Goal: Information Seeking & Learning: Learn about a topic

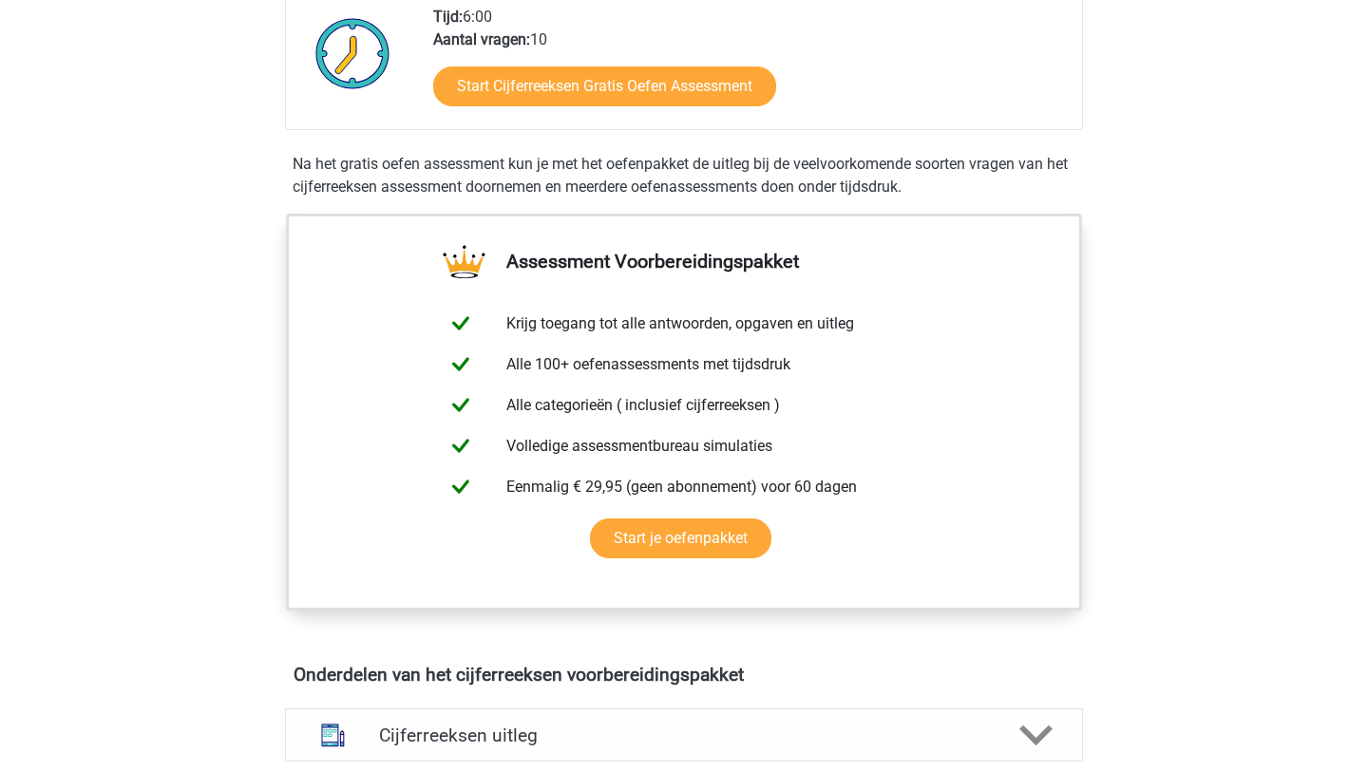
scroll to position [514, 0]
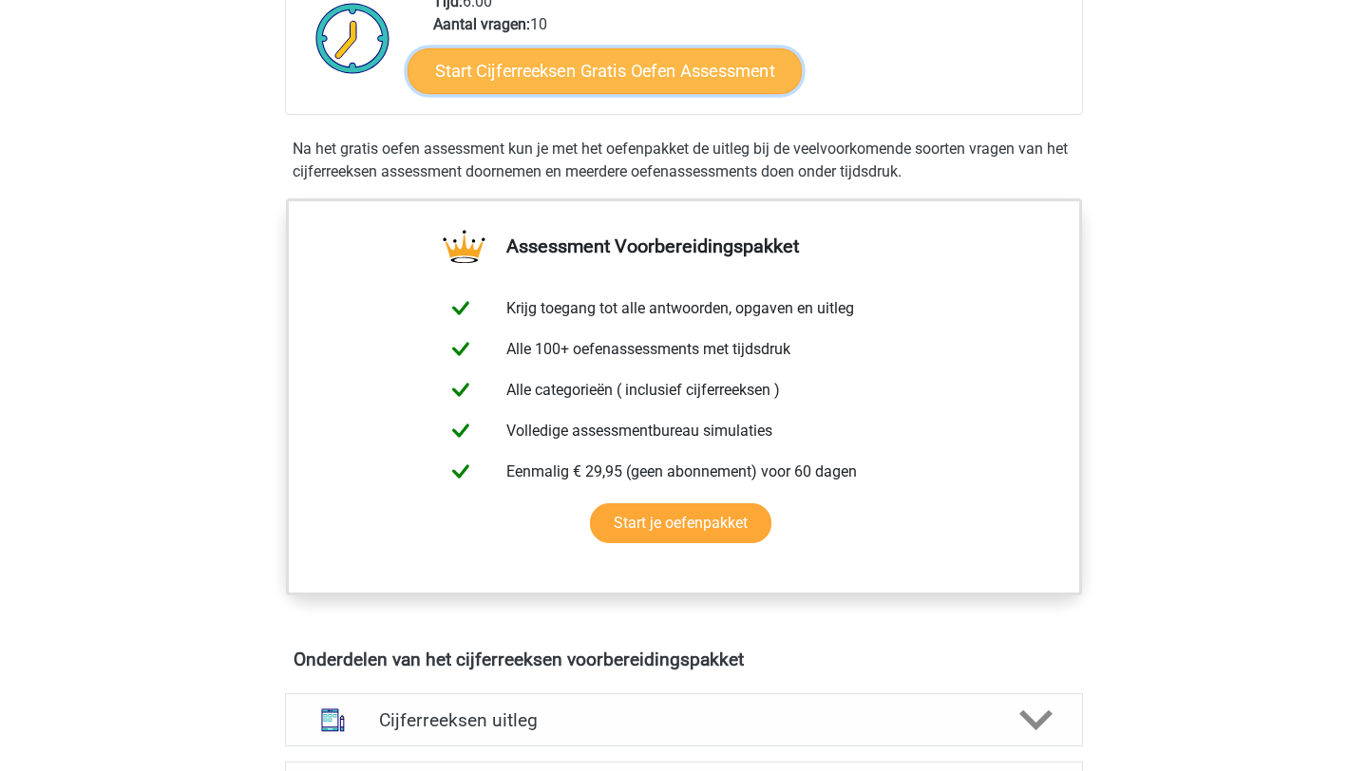
click at [562, 93] on link "Start Cijferreeksen Gratis Oefen Assessment" at bounding box center [604, 70] width 394 height 46
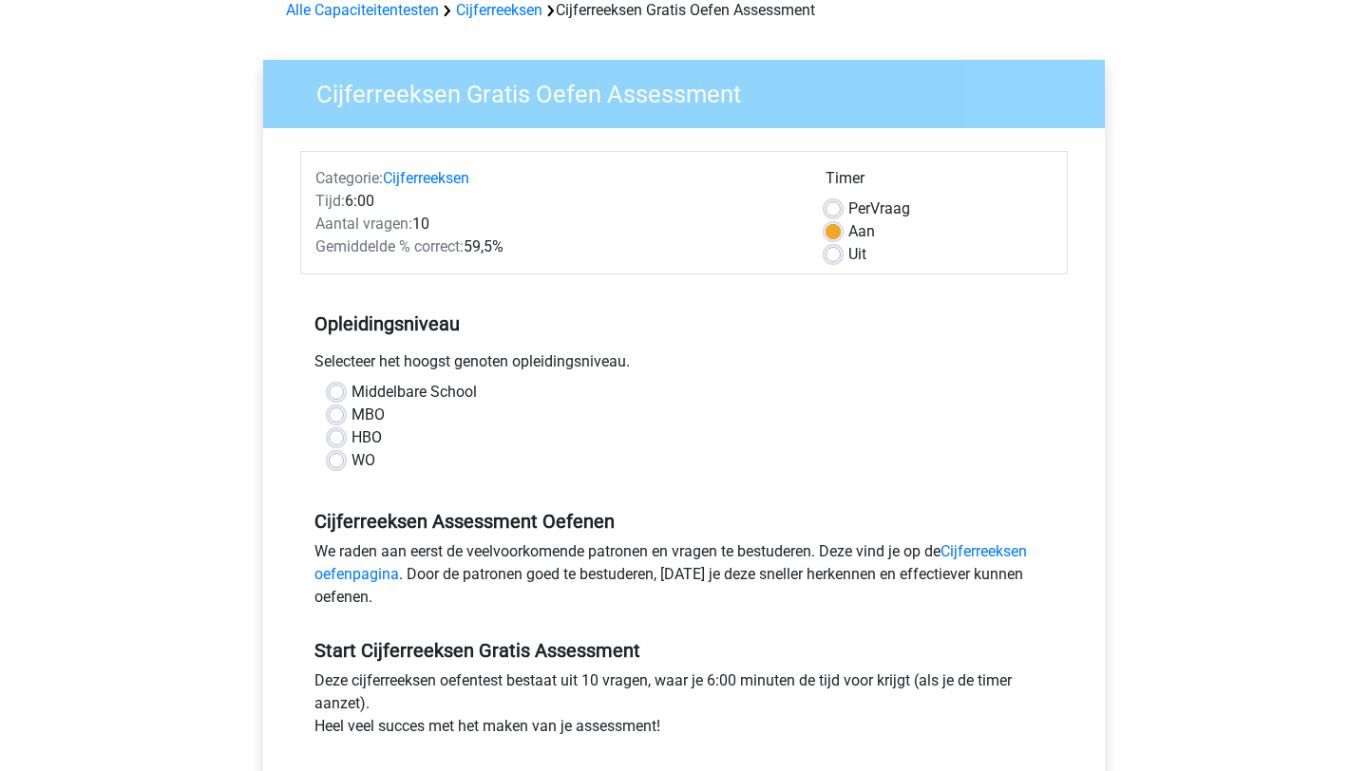
scroll to position [138, 0]
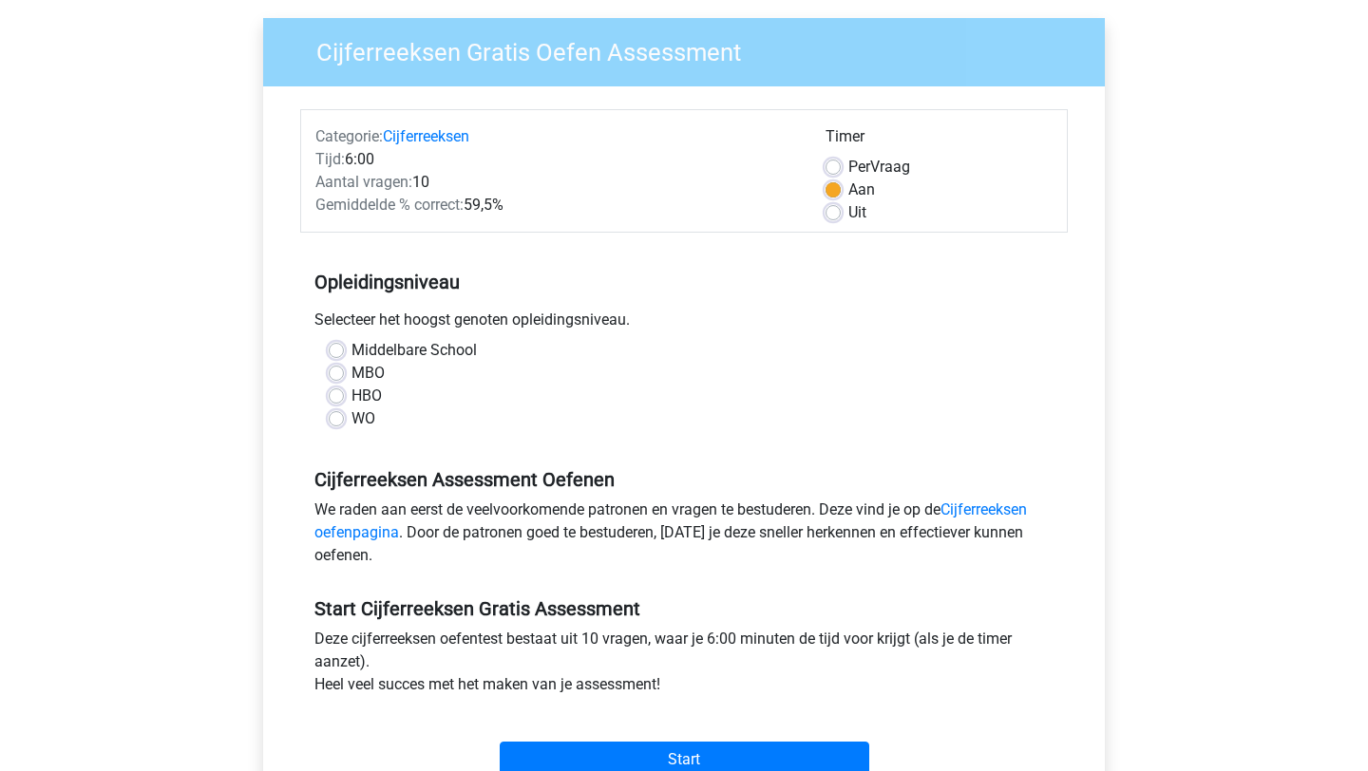
click at [351, 424] on label "WO" at bounding box center [363, 418] width 24 height 23
click at [336, 424] on input "WO" at bounding box center [336, 416] width 15 height 19
radio input "true"
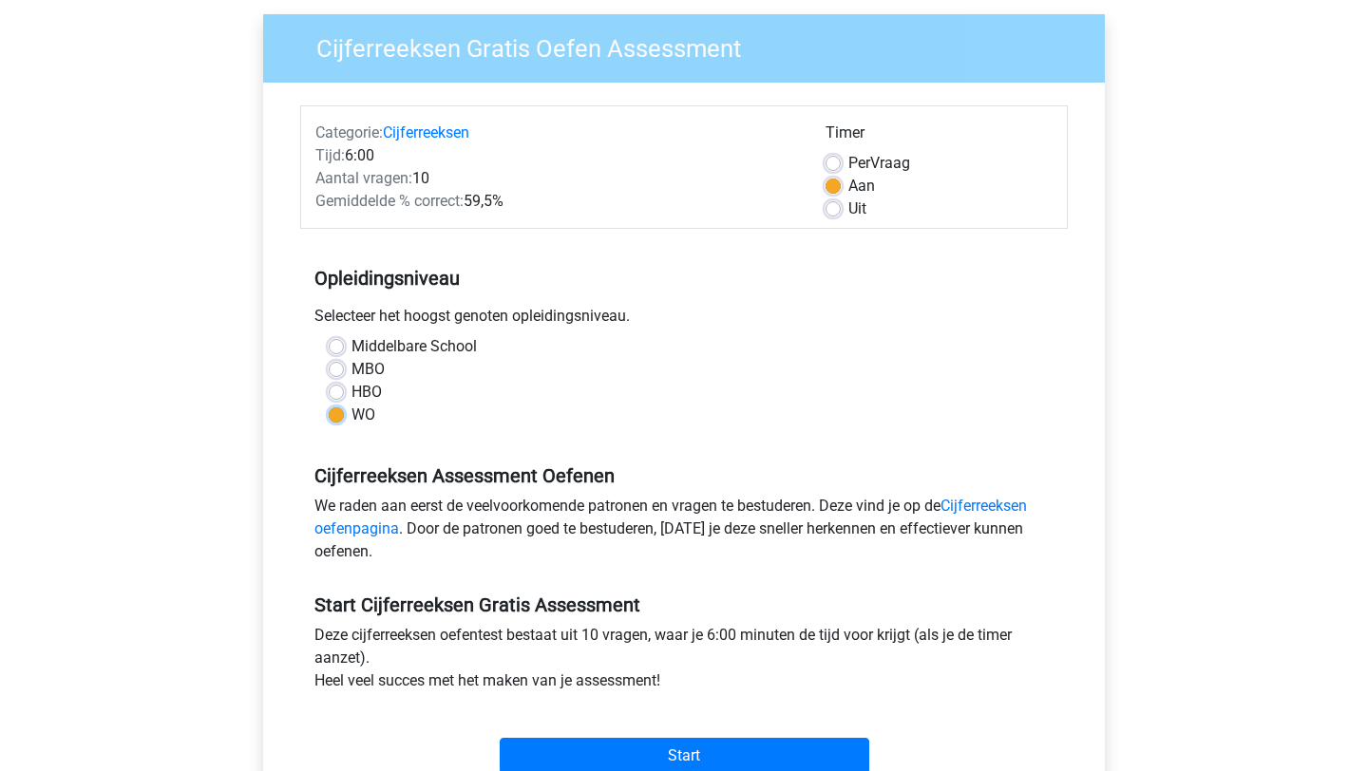
scroll to position [143, 0]
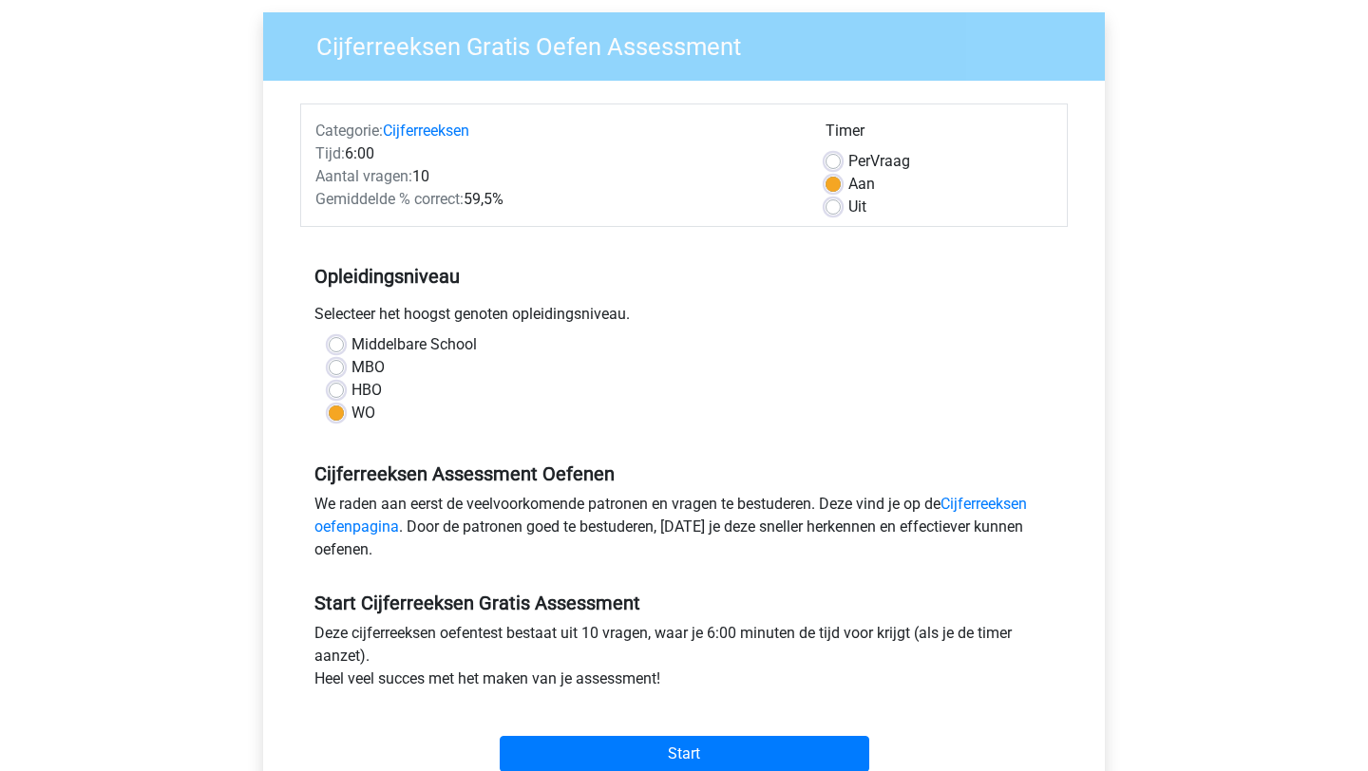
click at [848, 207] on label "Uit" at bounding box center [857, 207] width 18 height 23
click at [835, 207] on input "Uit" at bounding box center [832, 205] width 15 height 19
radio input "true"
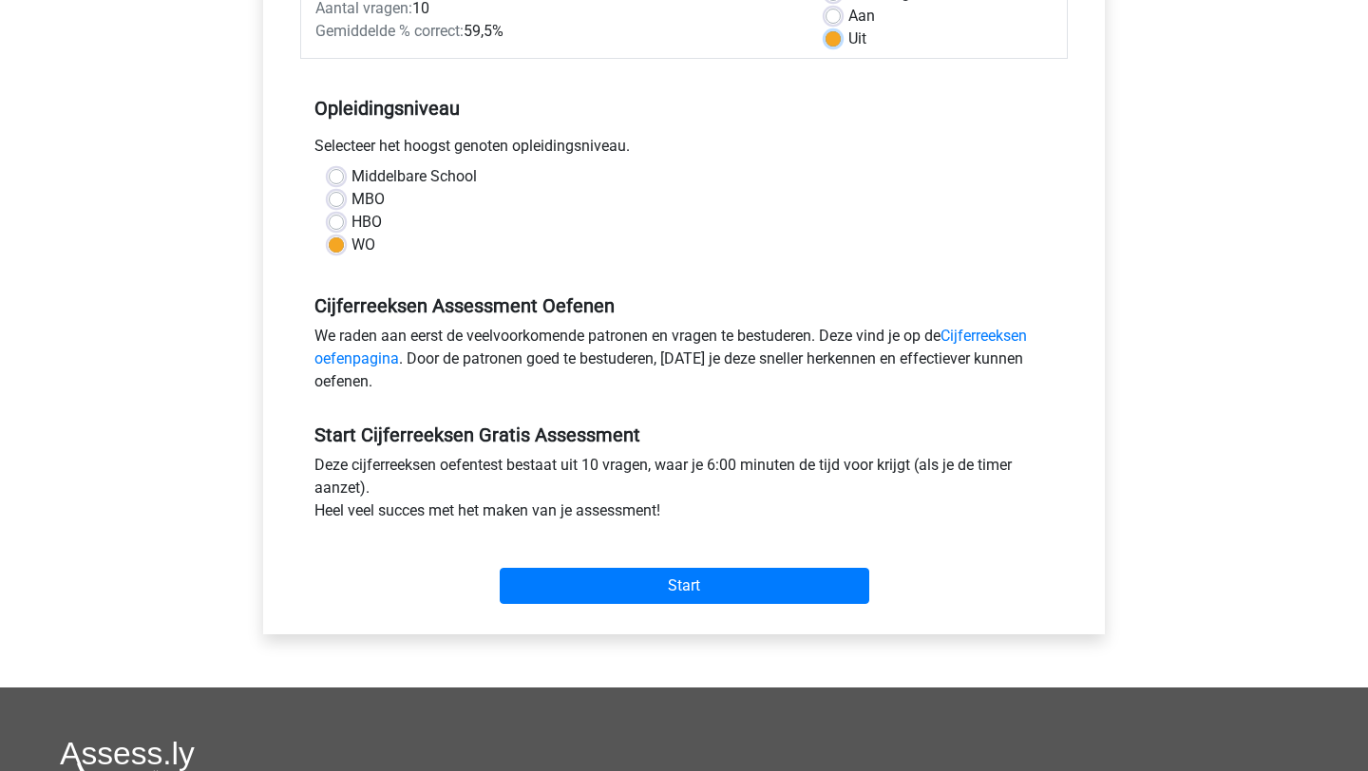
scroll to position [436, 0]
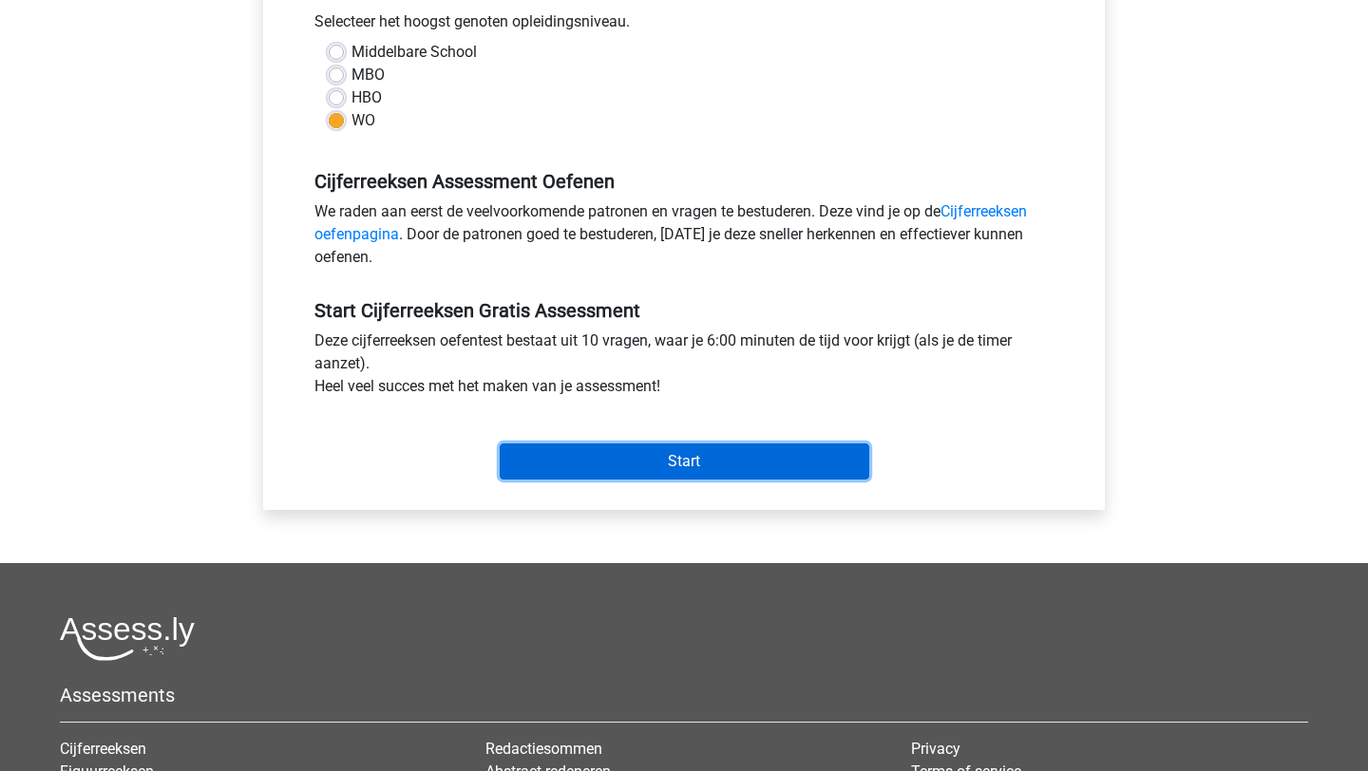
click at [741, 460] on input "Start" at bounding box center [684, 462] width 369 height 36
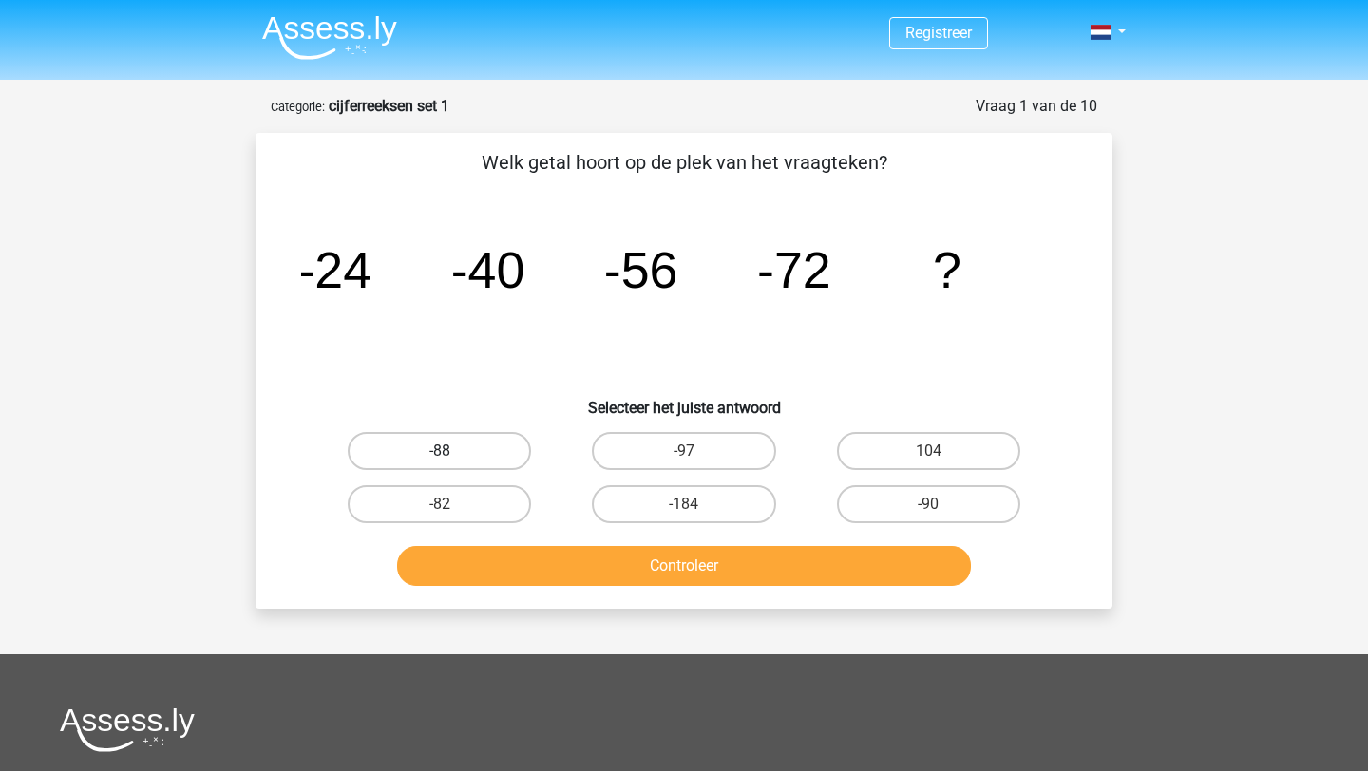
click at [484, 457] on label "-88" at bounding box center [439, 451] width 183 height 38
click at [452, 457] on input "-88" at bounding box center [446, 457] width 12 height 12
radio input "true"
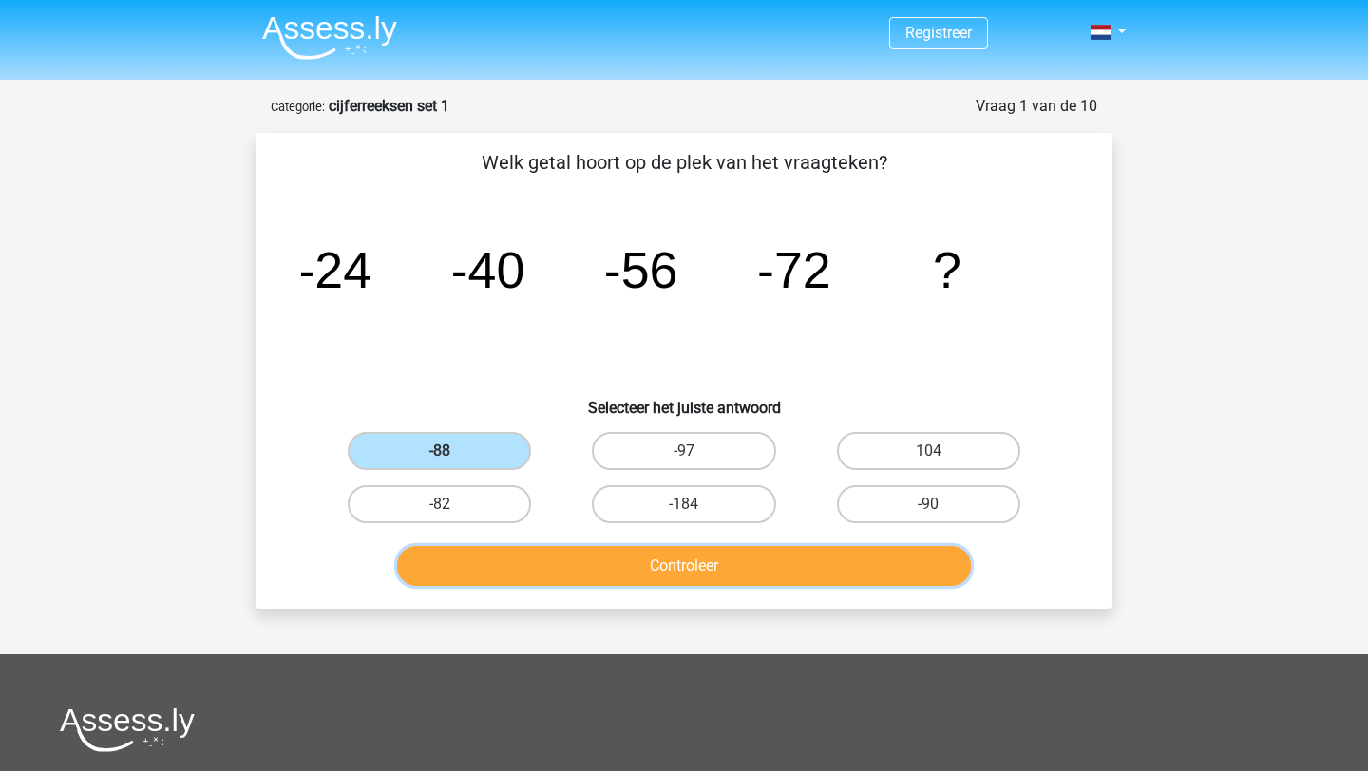
click at [577, 573] on button "Controleer" at bounding box center [684, 566] width 575 height 40
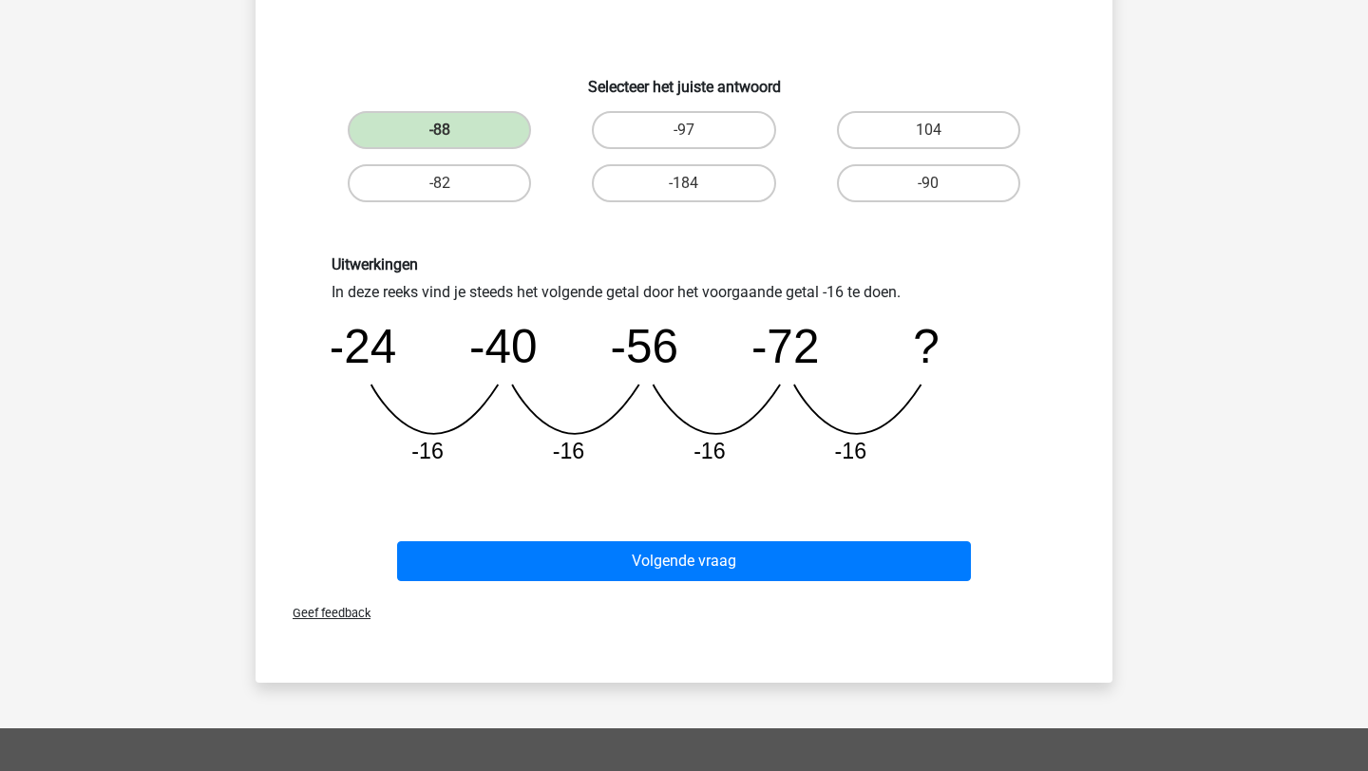
scroll to position [438, 0]
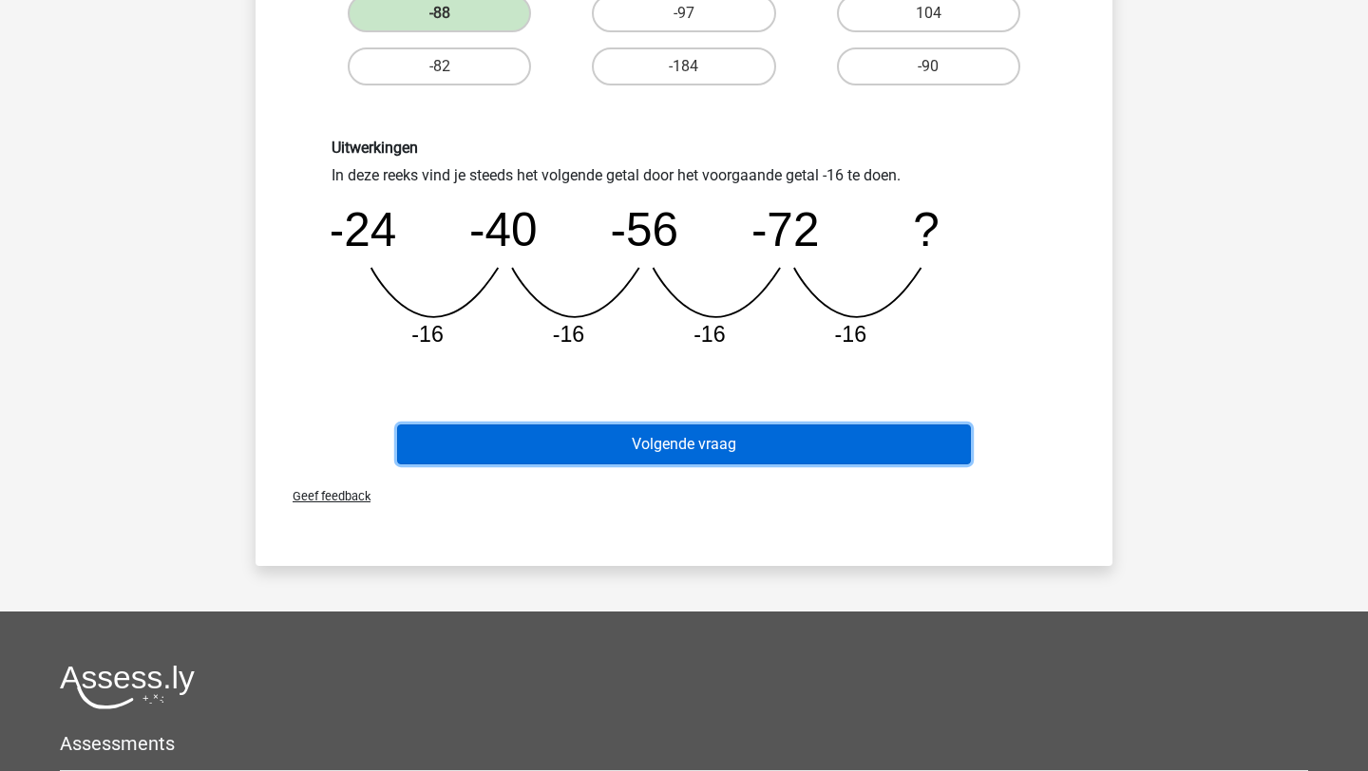
click at [829, 441] on button "Volgende vraag" at bounding box center [684, 445] width 575 height 40
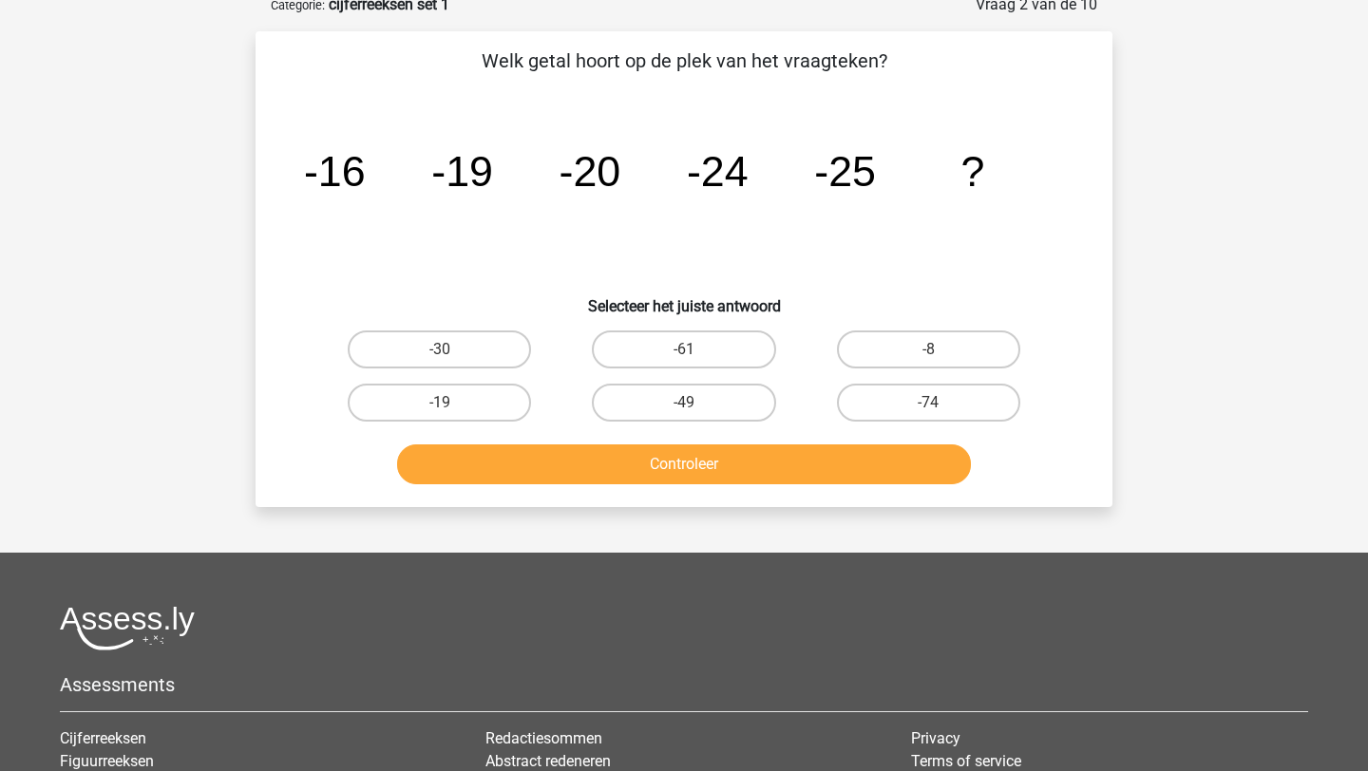
scroll to position [95, 0]
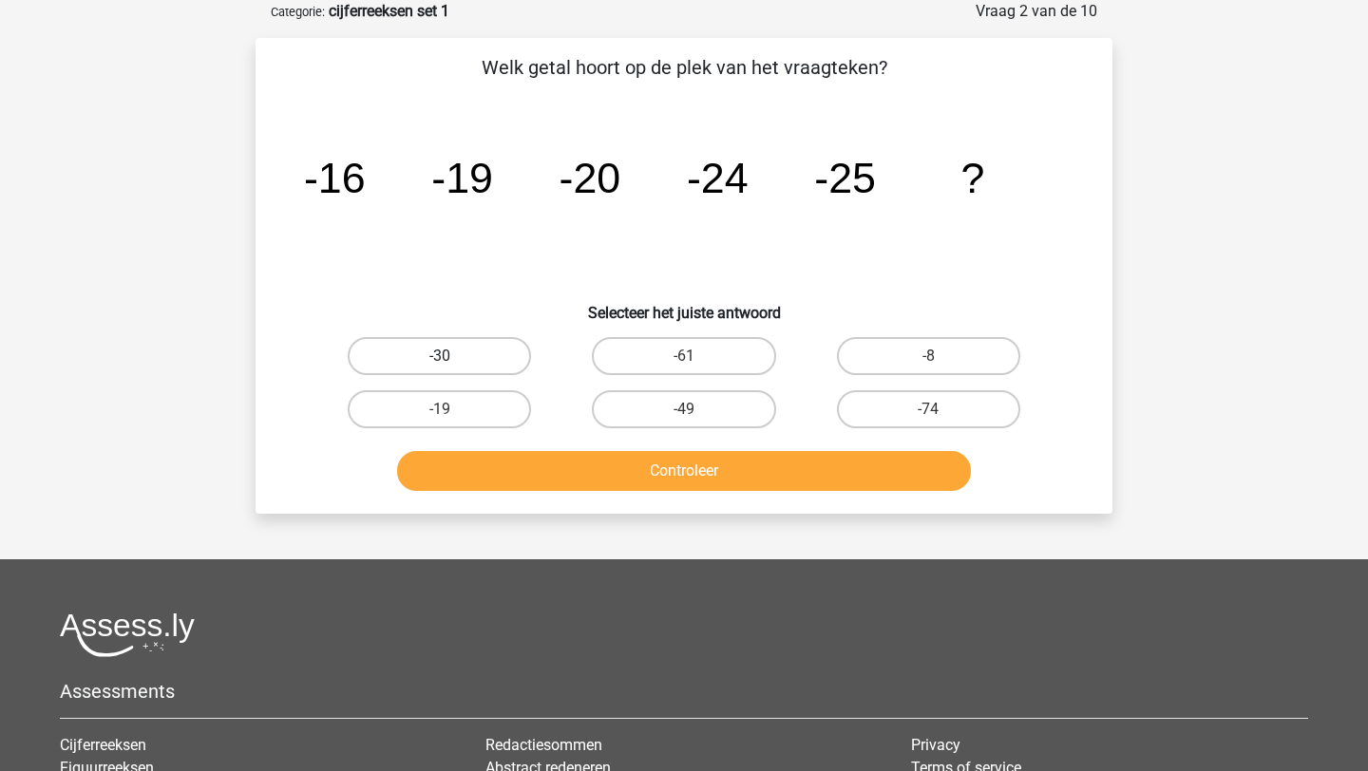
click at [475, 354] on label "-30" at bounding box center [439, 356] width 183 height 38
click at [452, 356] on input "-30" at bounding box center [446, 362] width 12 height 12
radio input "true"
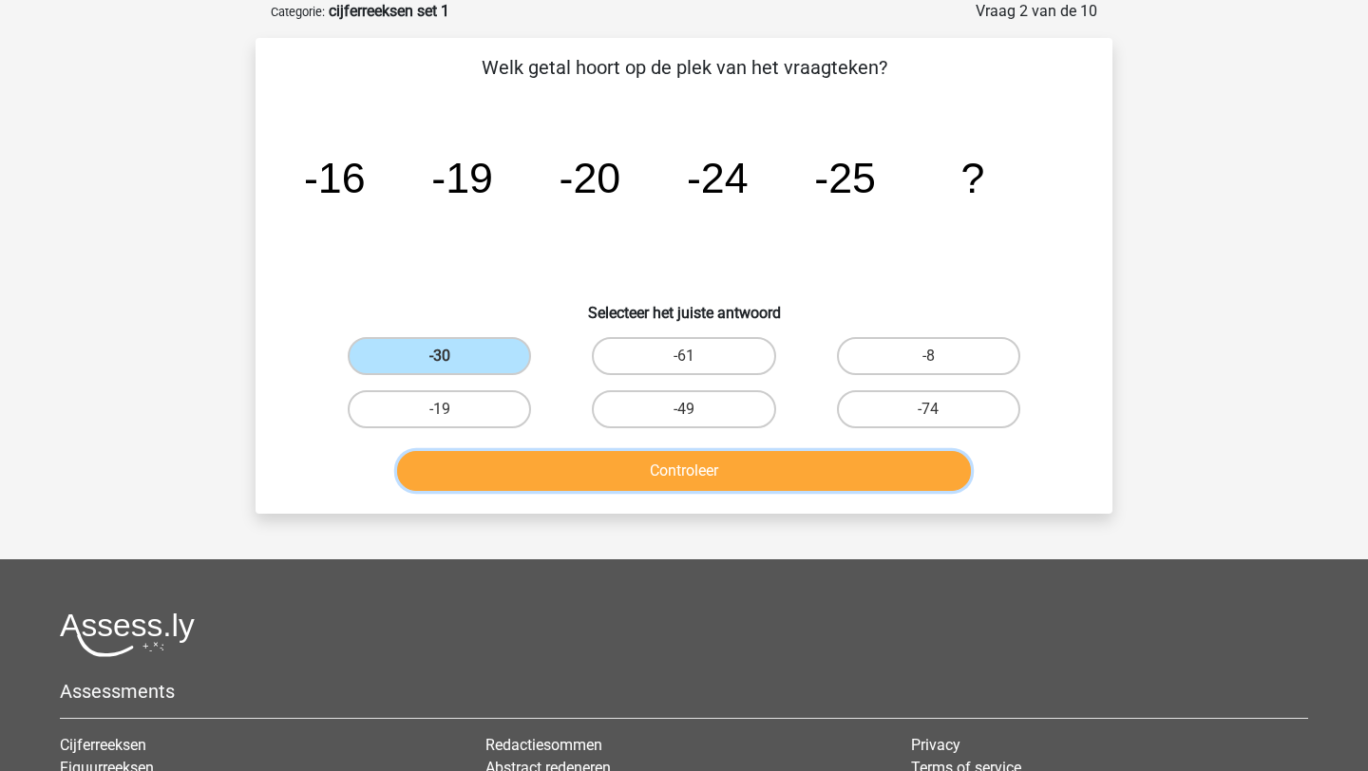
click at [488, 478] on button "Controleer" at bounding box center [684, 471] width 575 height 40
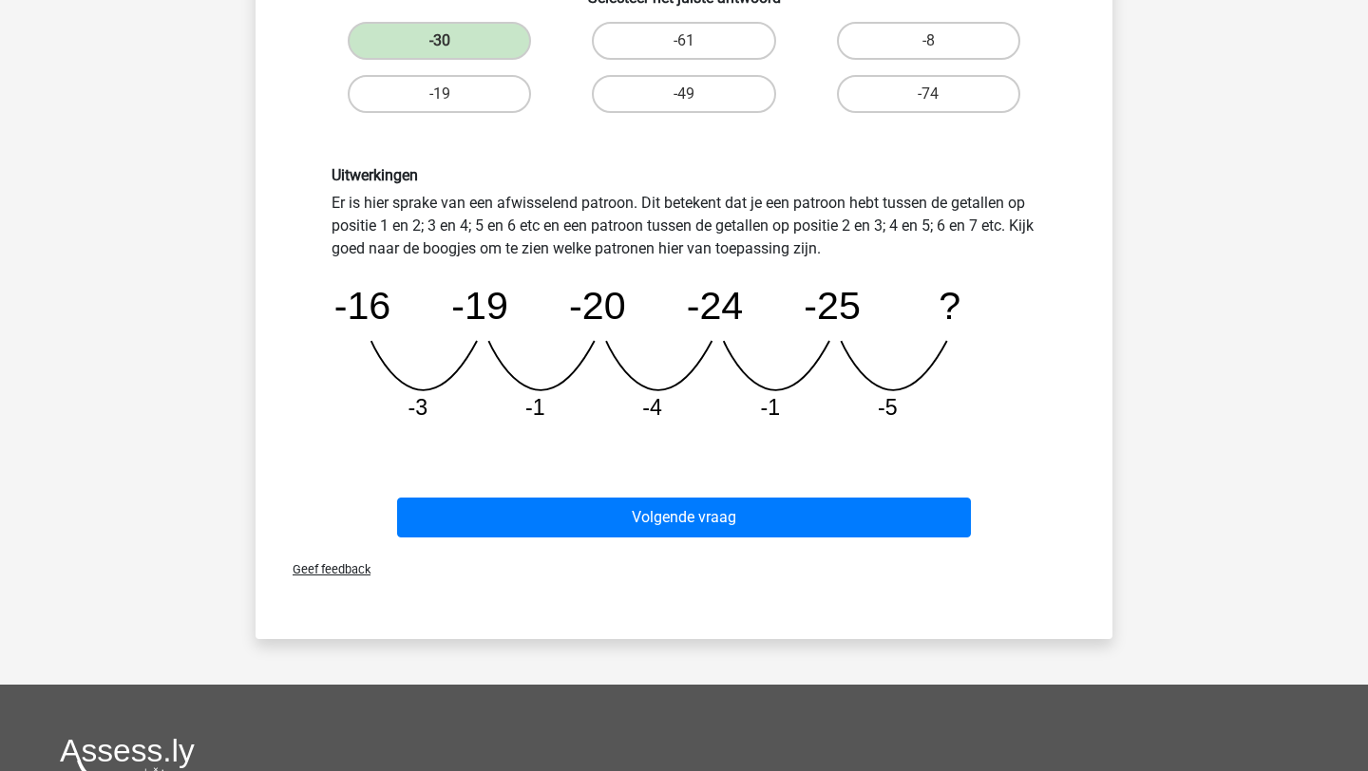
scroll to position [642, 0]
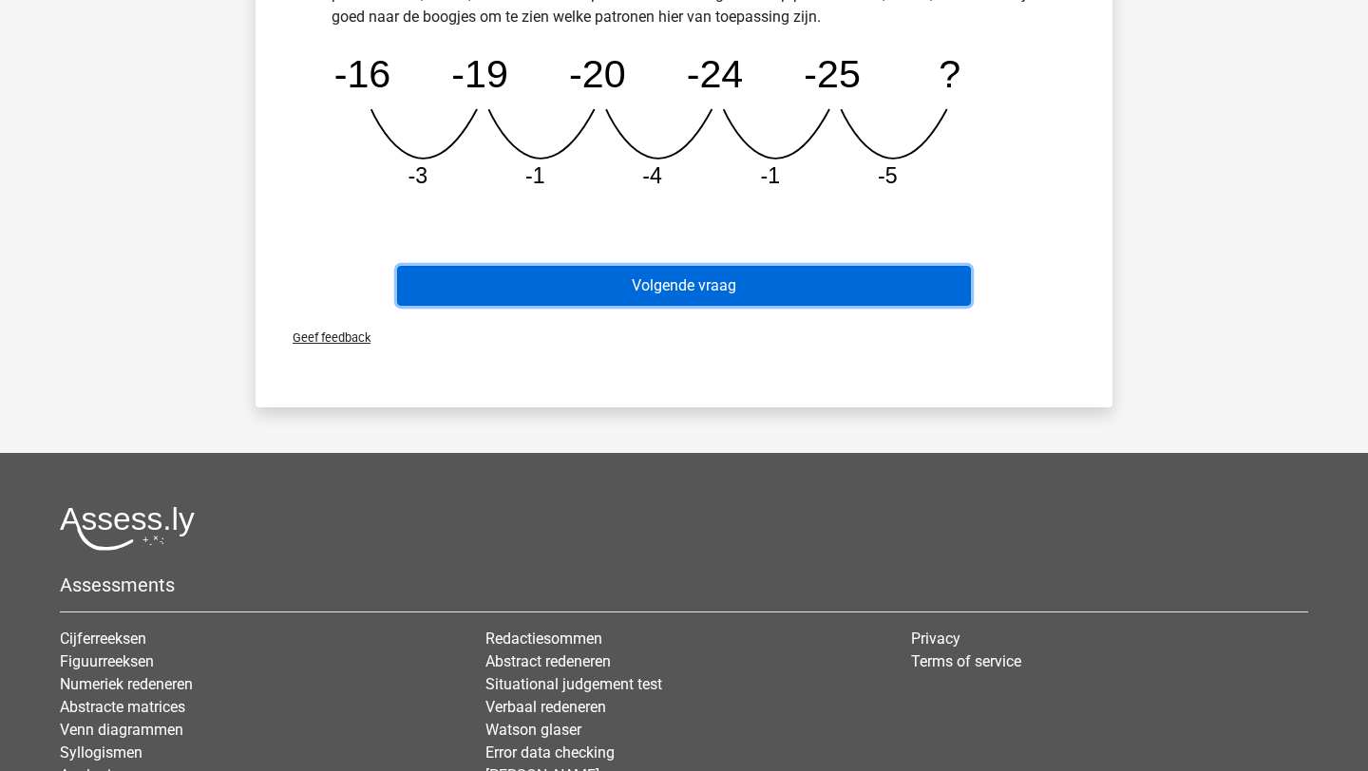
click at [876, 287] on button "Volgende vraag" at bounding box center [684, 286] width 575 height 40
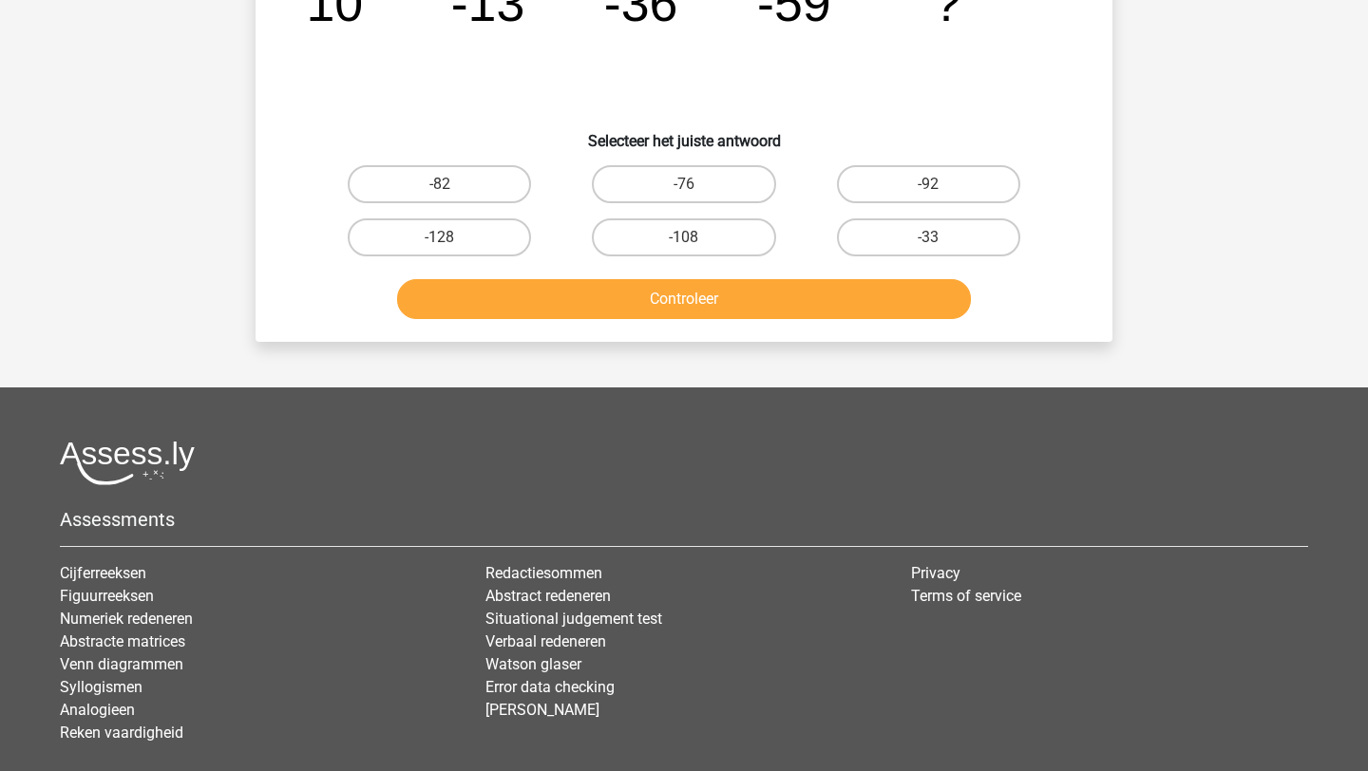
scroll to position [95, 0]
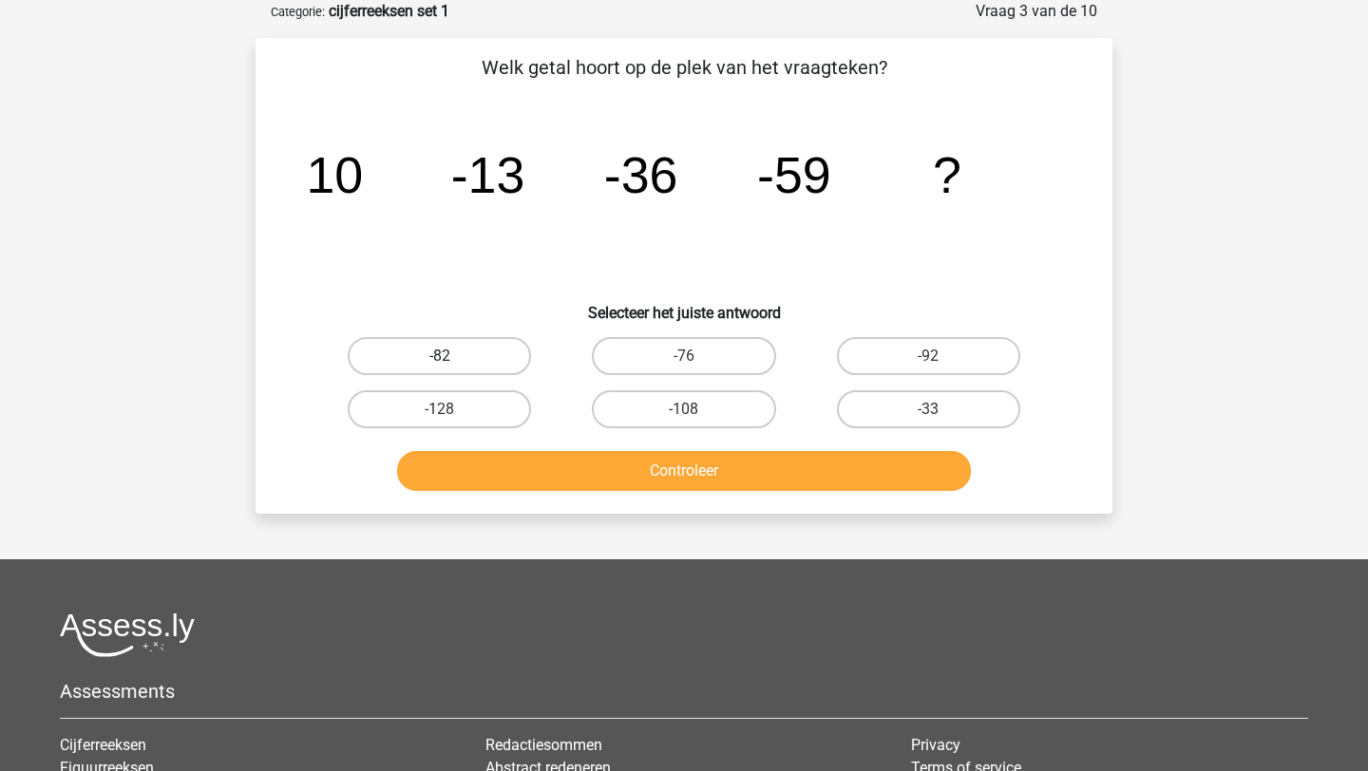
click at [510, 361] on label "-82" at bounding box center [439, 356] width 183 height 38
click at [452, 361] on input "-82" at bounding box center [446, 362] width 12 height 12
radio input "true"
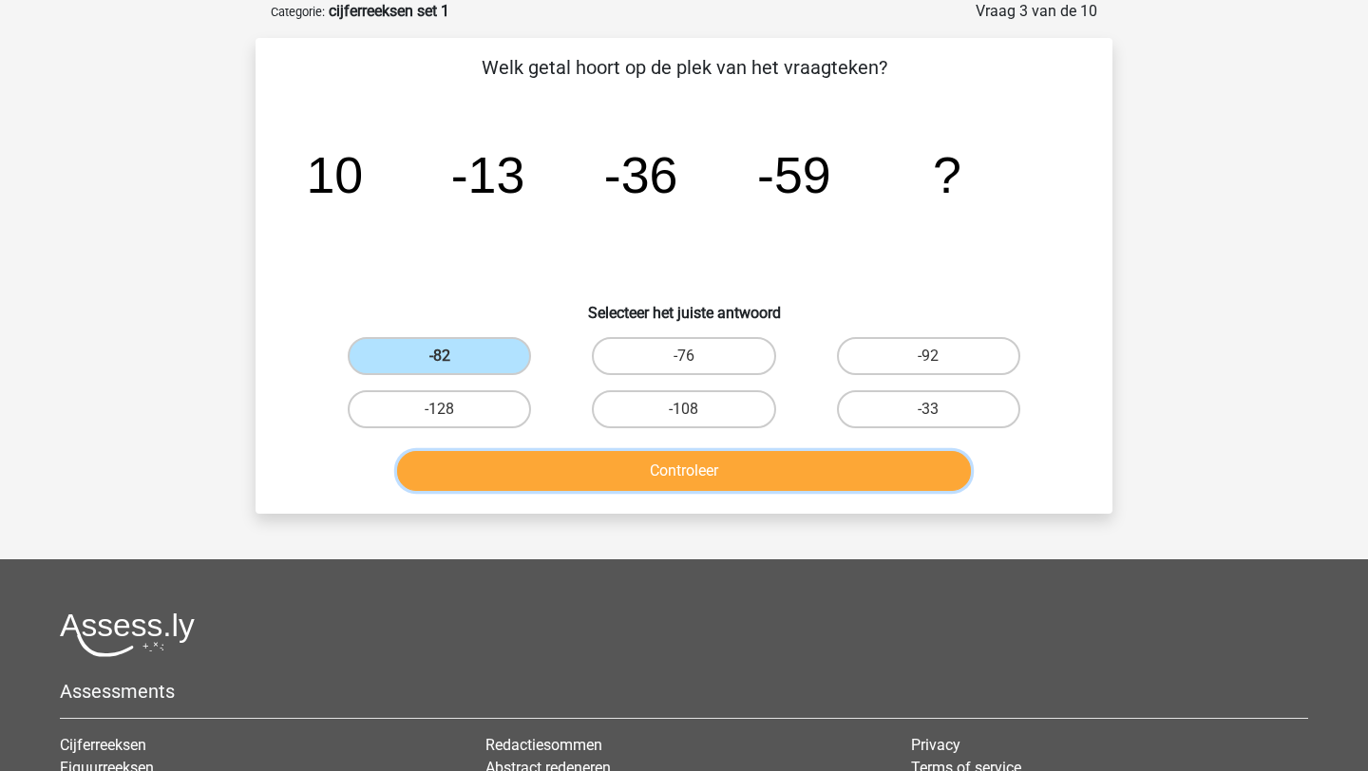
click at [556, 468] on button "Controleer" at bounding box center [684, 471] width 575 height 40
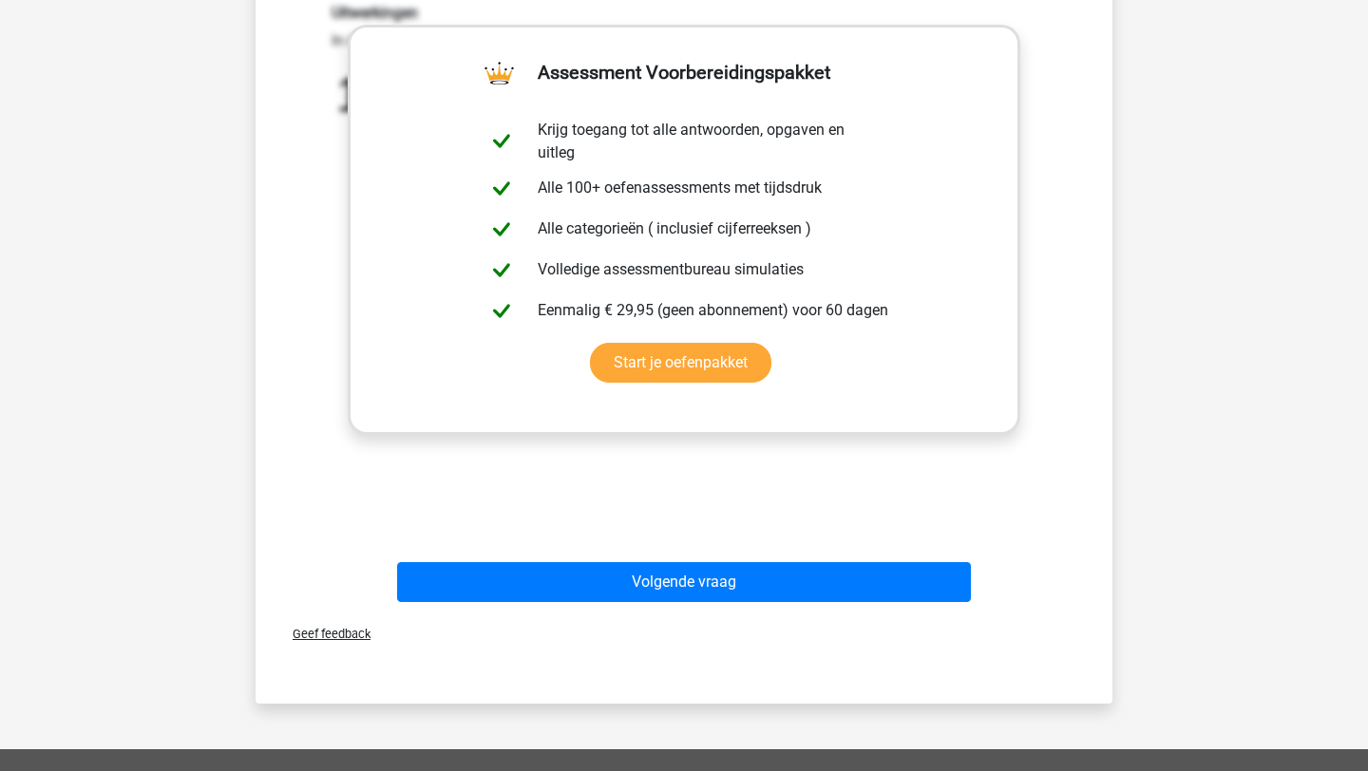
scroll to position [613, 0]
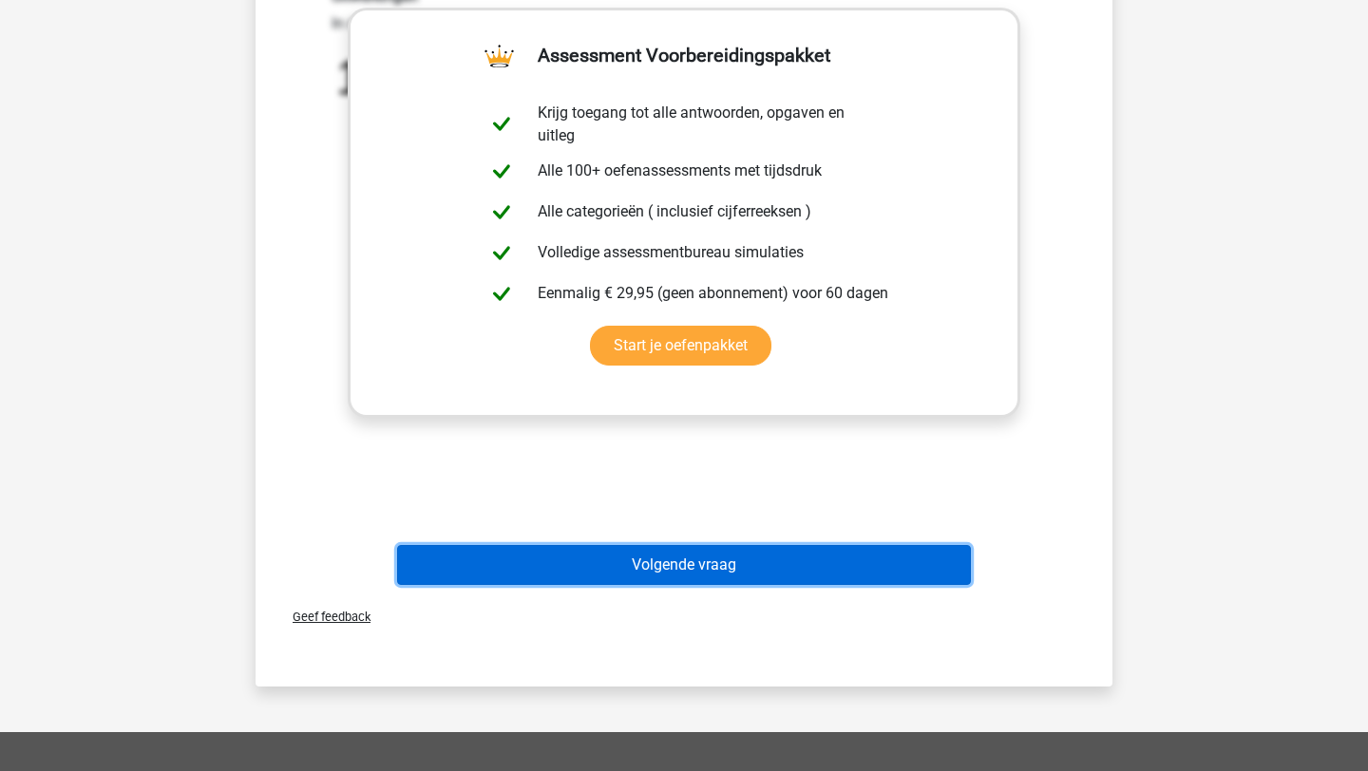
click at [556, 572] on button "Volgende vraag" at bounding box center [684, 565] width 575 height 40
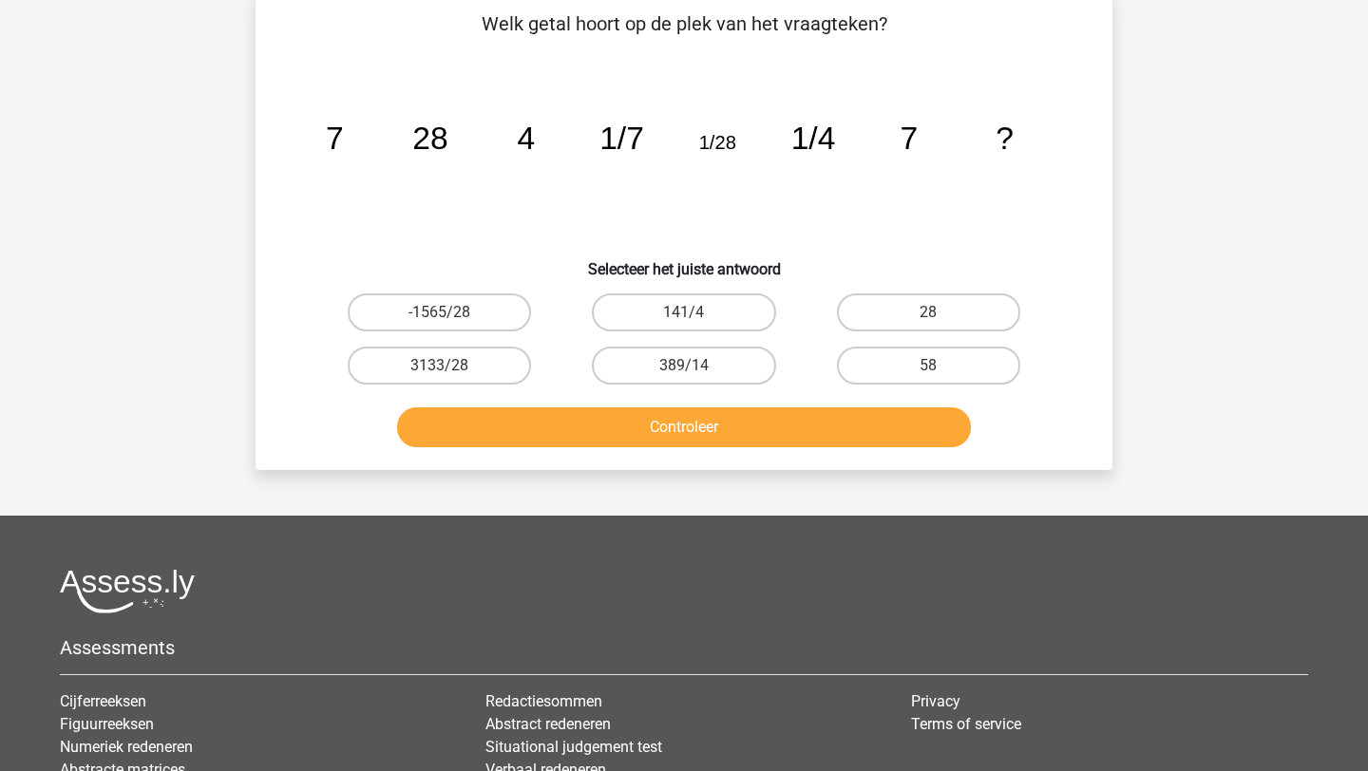
scroll to position [95, 0]
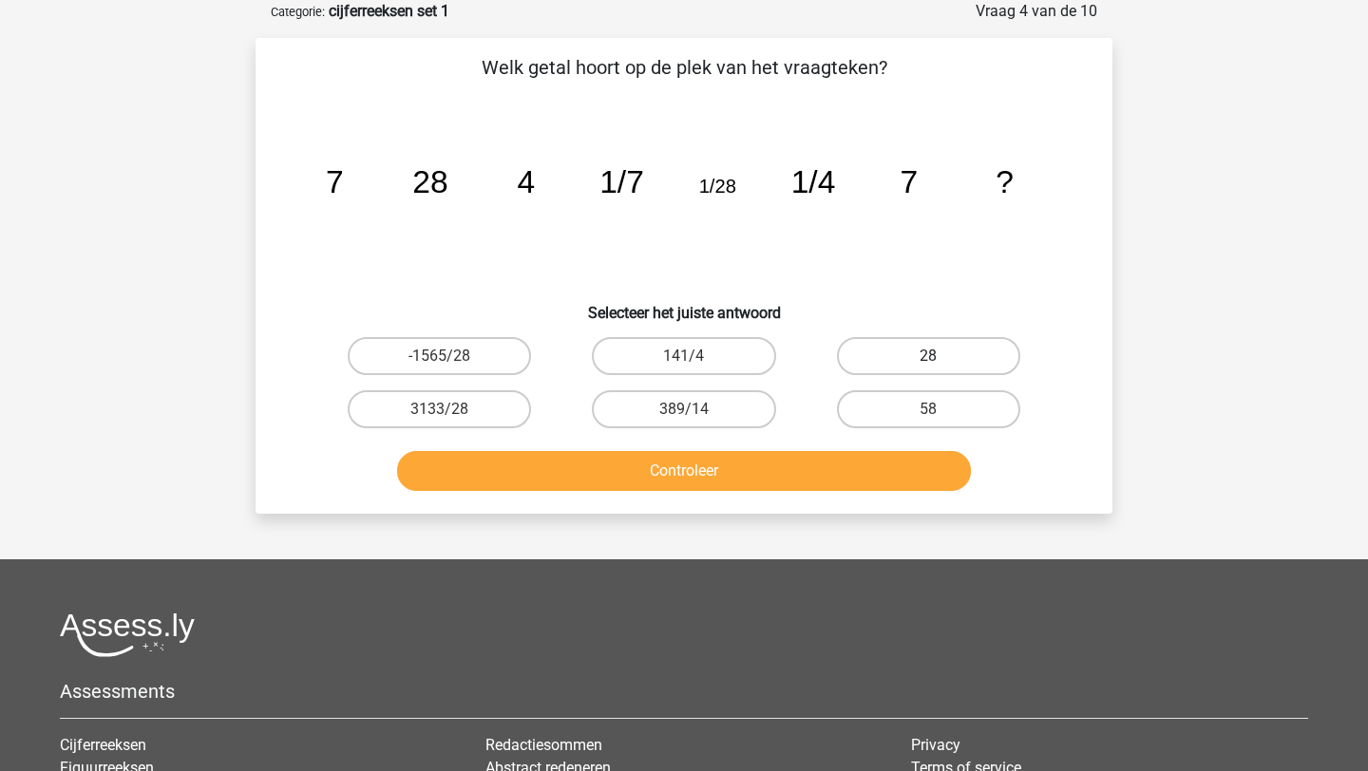
click at [961, 364] on label "28" at bounding box center [928, 356] width 183 height 38
click at [940, 364] on input "28" at bounding box center [934, 362] width 12 height 12
radio input "true"
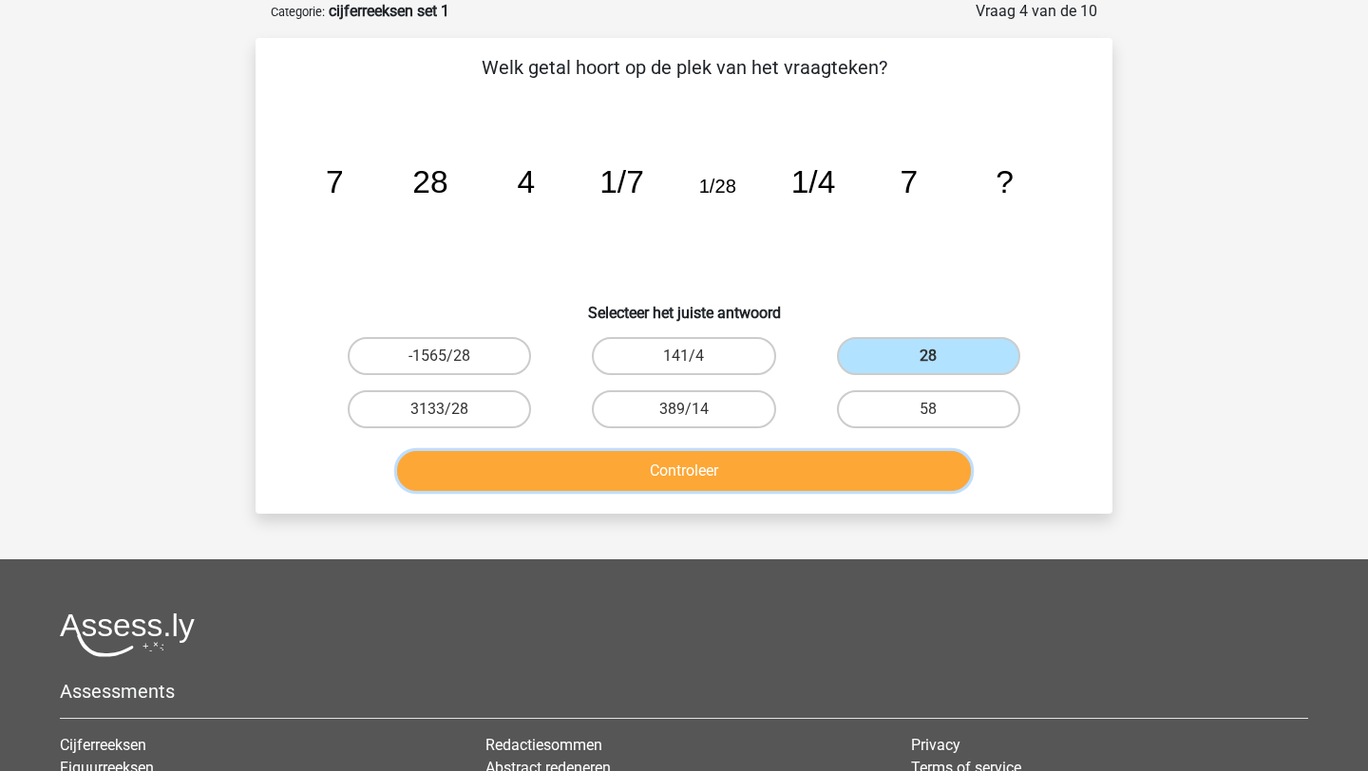
click at [881, 487] on button "Controleer" at bounding box center [684, 471] width 575 height 40
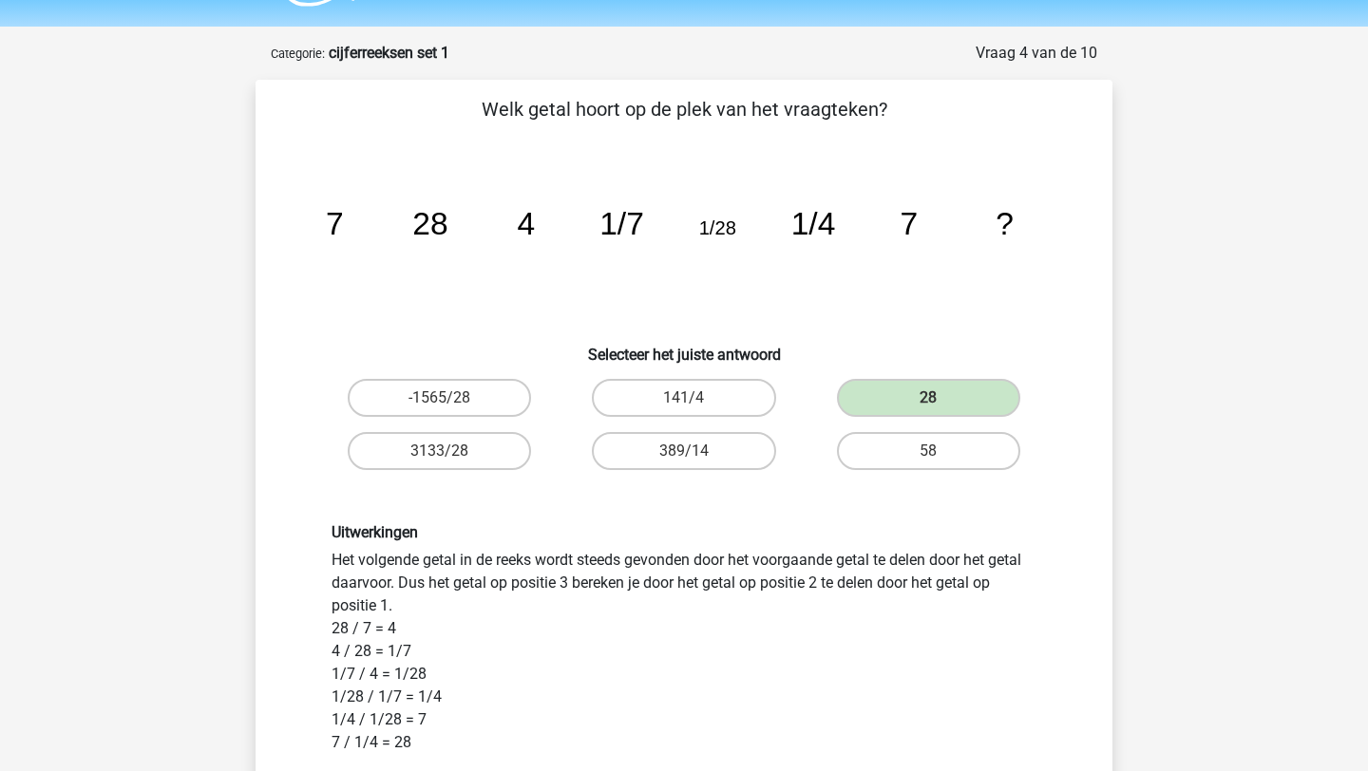
scroll to position [0, 0]
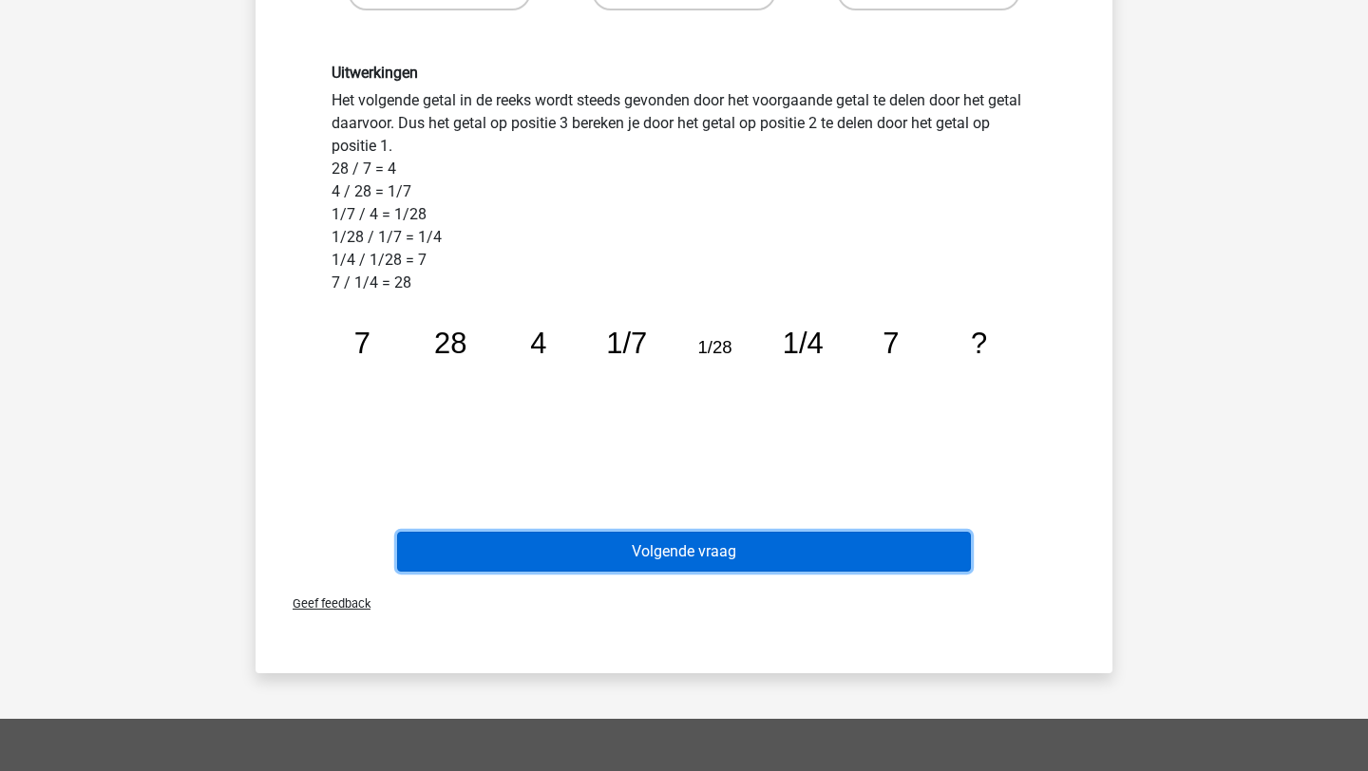
click at [855, 568] on button "Volgende vraag" at bounding box center [684, 552] width 575 height 40
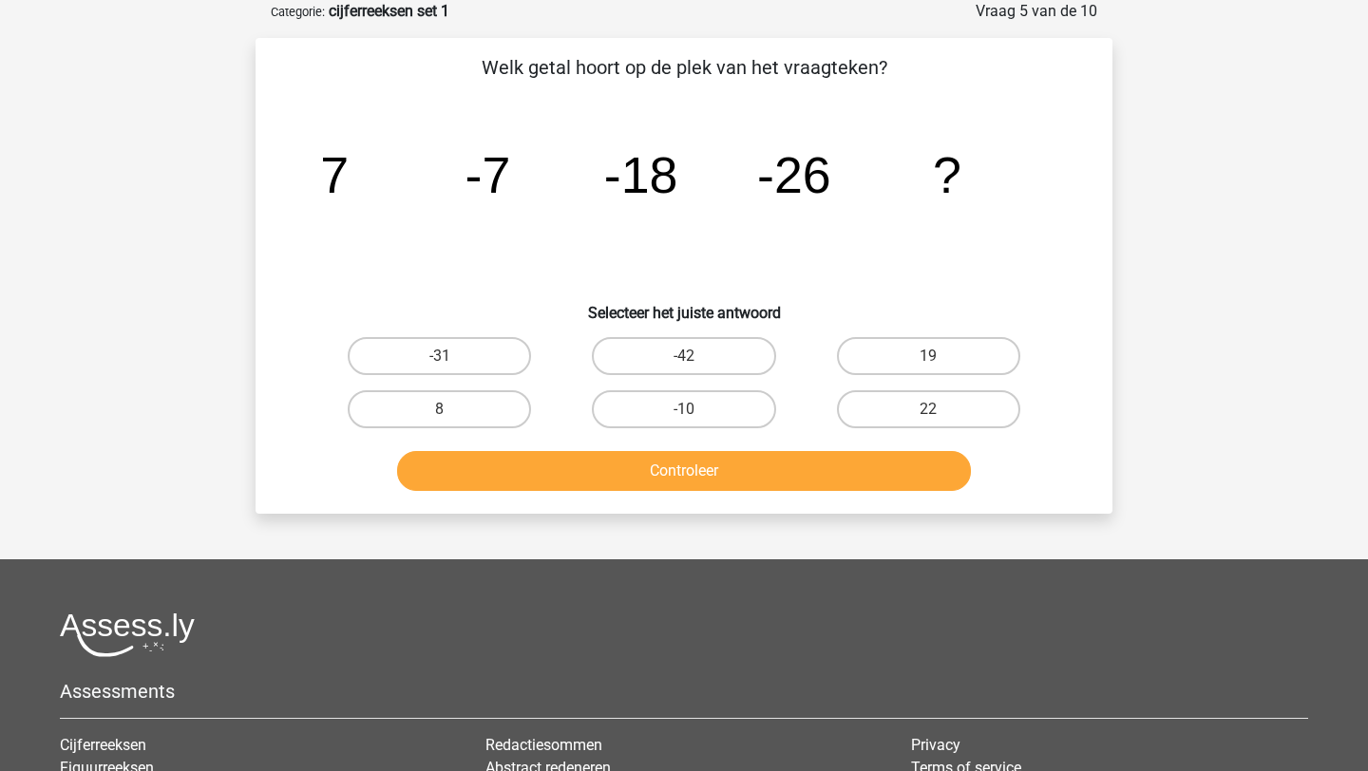
scroll to position [95, 0]
click at [466, 368] on label "-31" at bounding box center [439, 356] width 183 height 38
click at [452, 368] on input "-31" at bounding box center [446, 362] width 12 height 12
radio input "true"
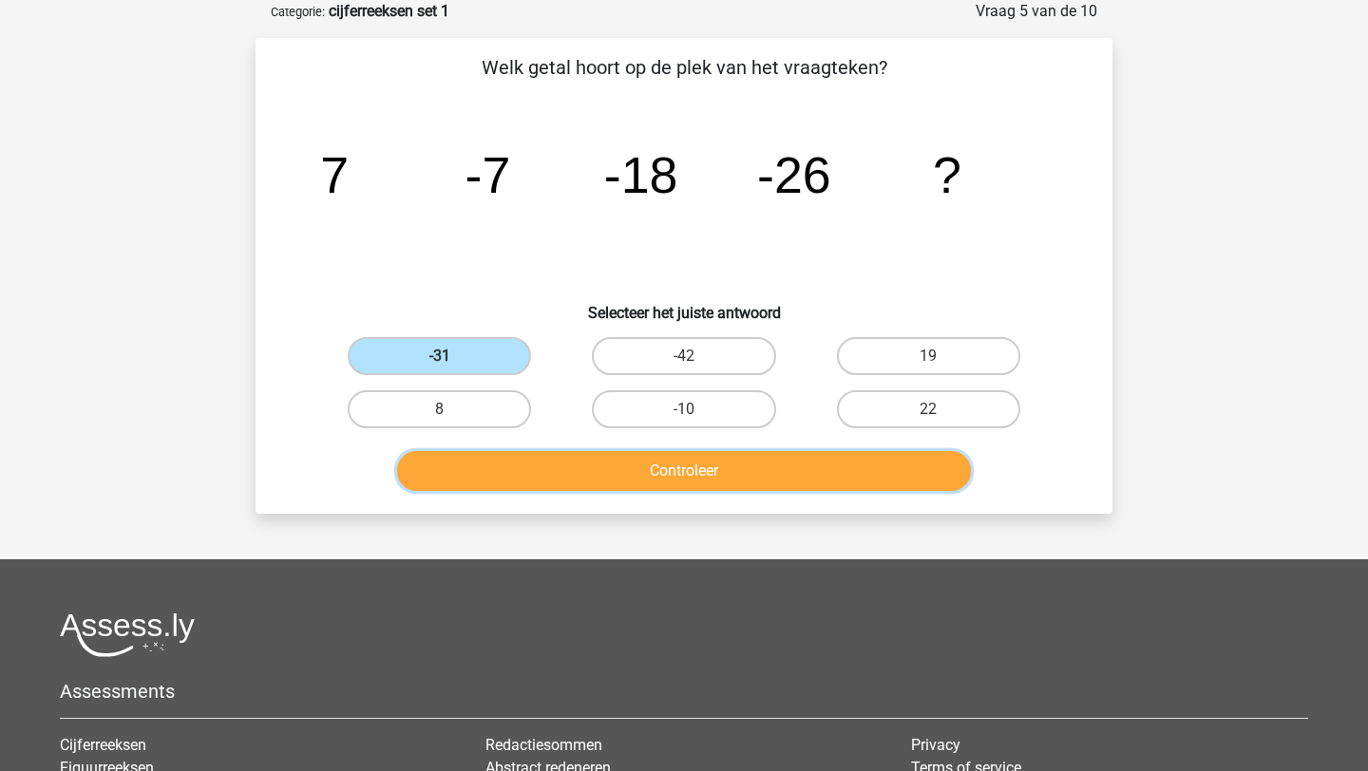
click at [488, 482] on button "Controleer" at bounding box center [684, 471] width 575 height 40
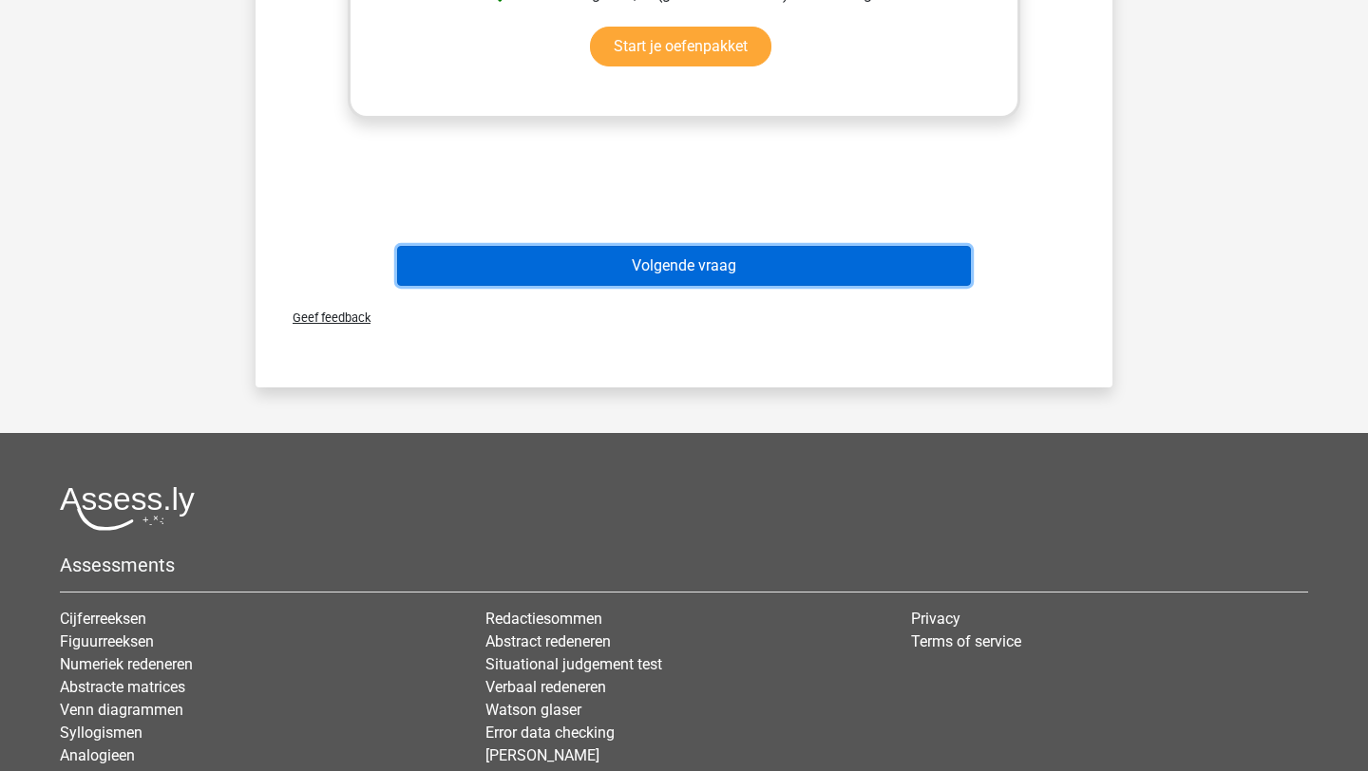
click at [734, 280] on button "Volgende vraag" at bounding box center [684, 266] width 575 height 40
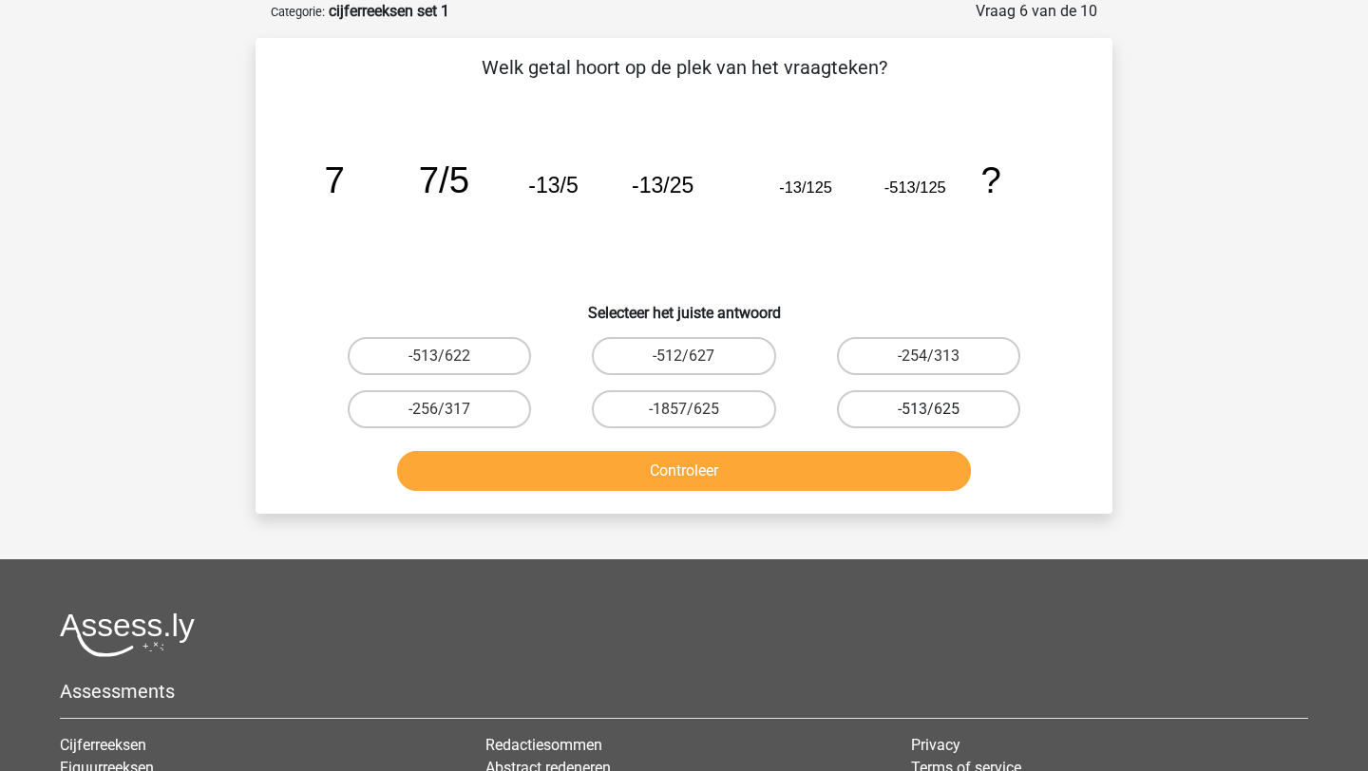
click at [901, 408] on label "-513/625" at bounding box center [928, 409] width 183 height 38
click at [928, 409] on input "-513/625" at bounding box center [934, 415] width 12 height 12
radio input "true"
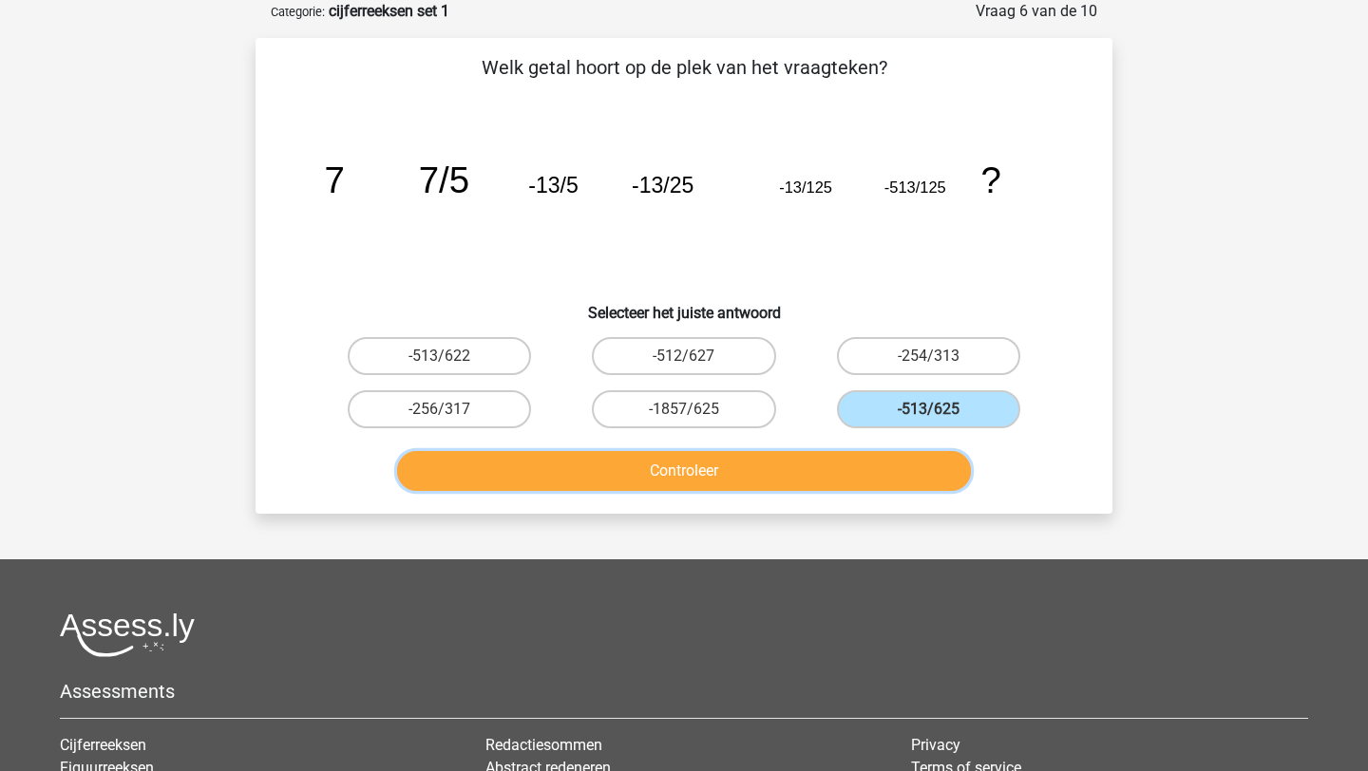
click at [860, 465] on button "Controleer" at bounding box center [684, 471] width 575 height 40
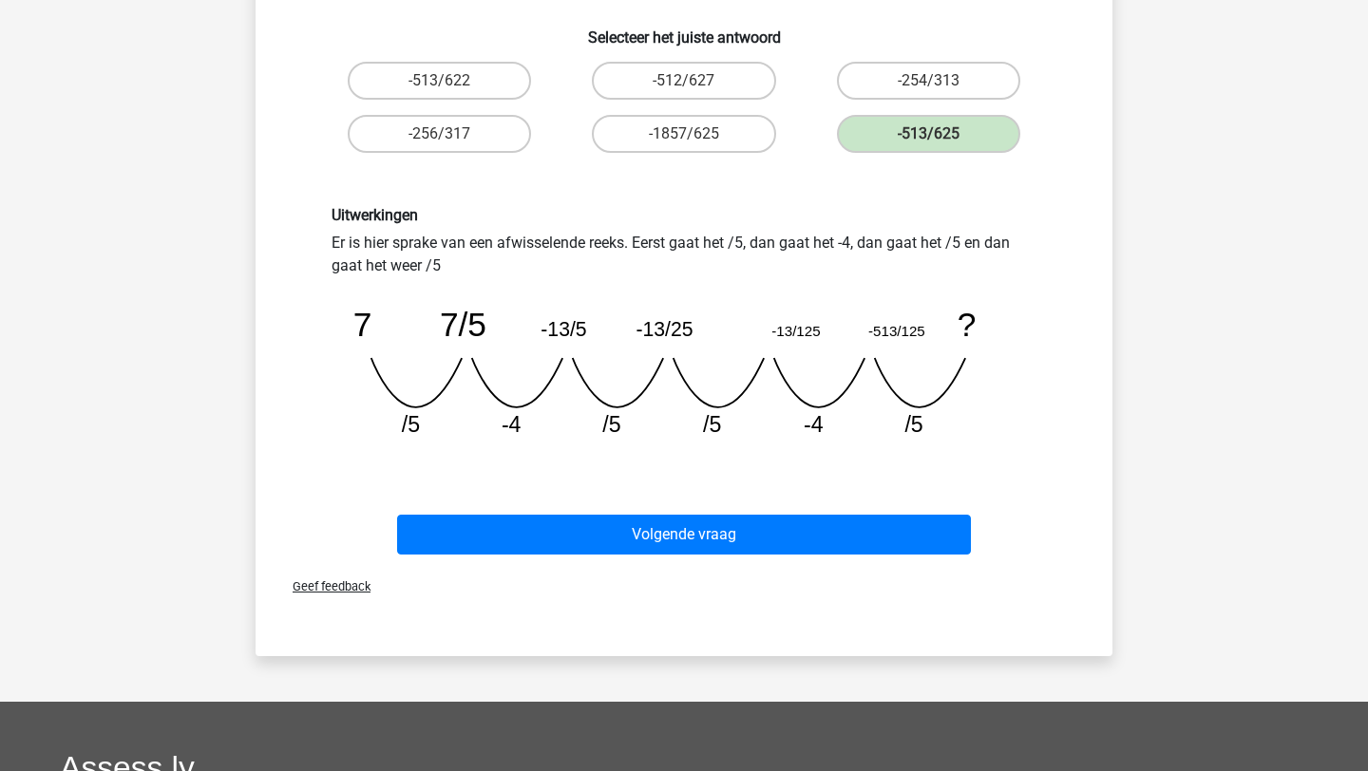
scroll to position [371, 0]
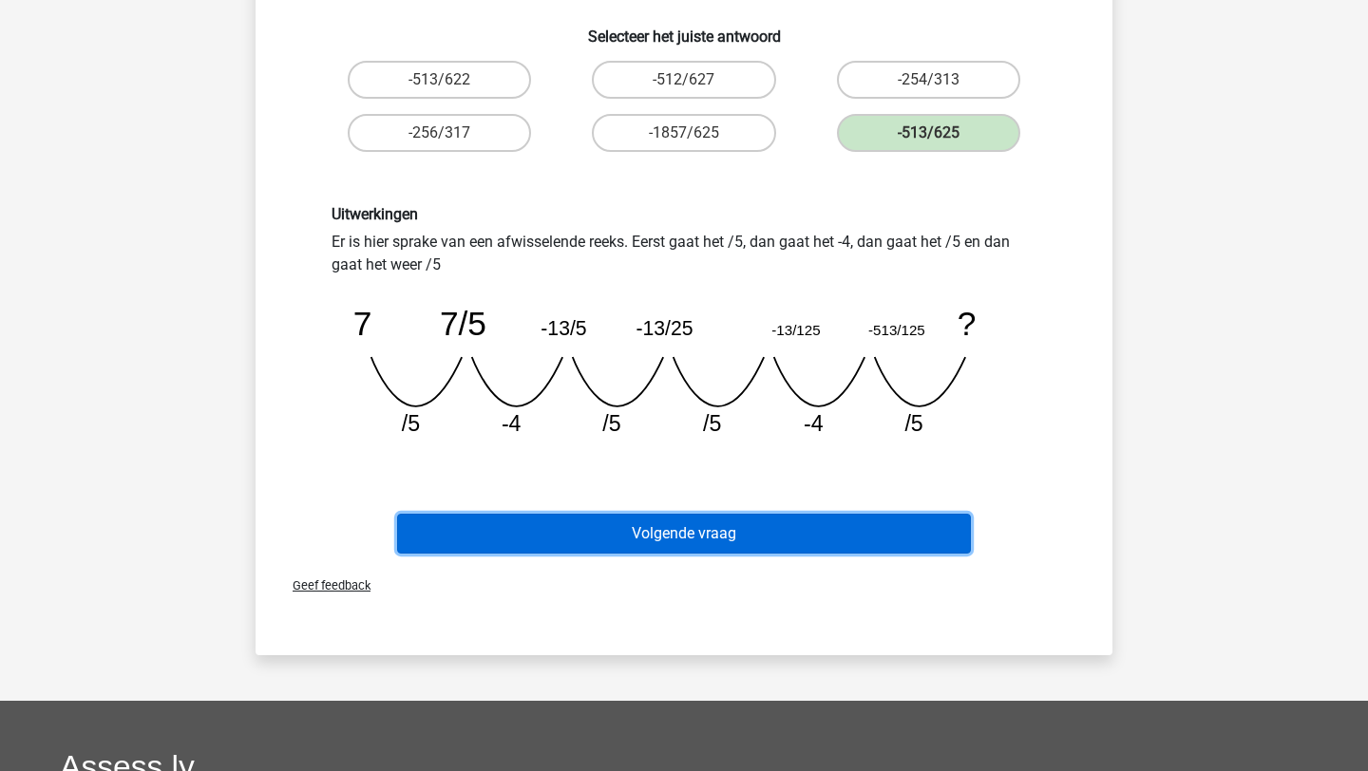
click at [841, 525] on button "Volgende vraag" at bounding box center [684, 534] width 575 height 40
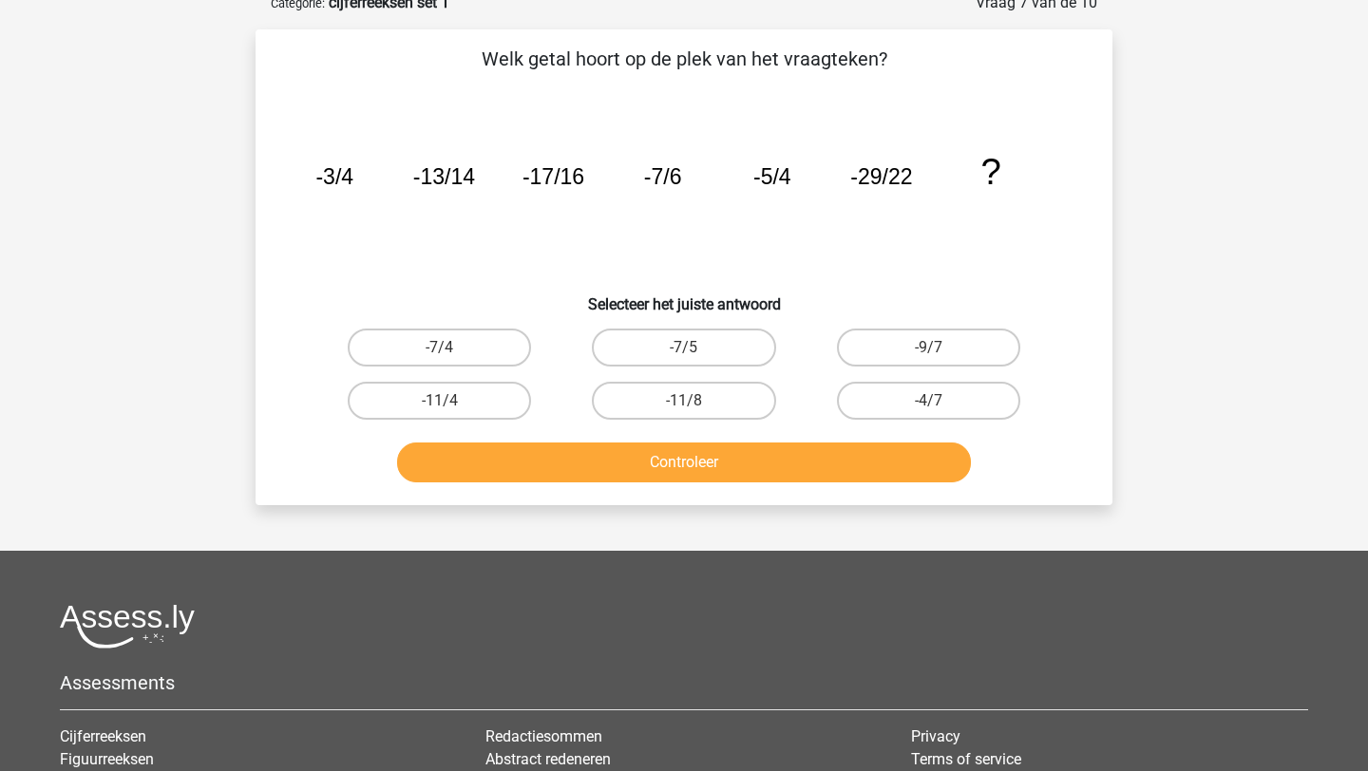
scroll to position [95, 0]
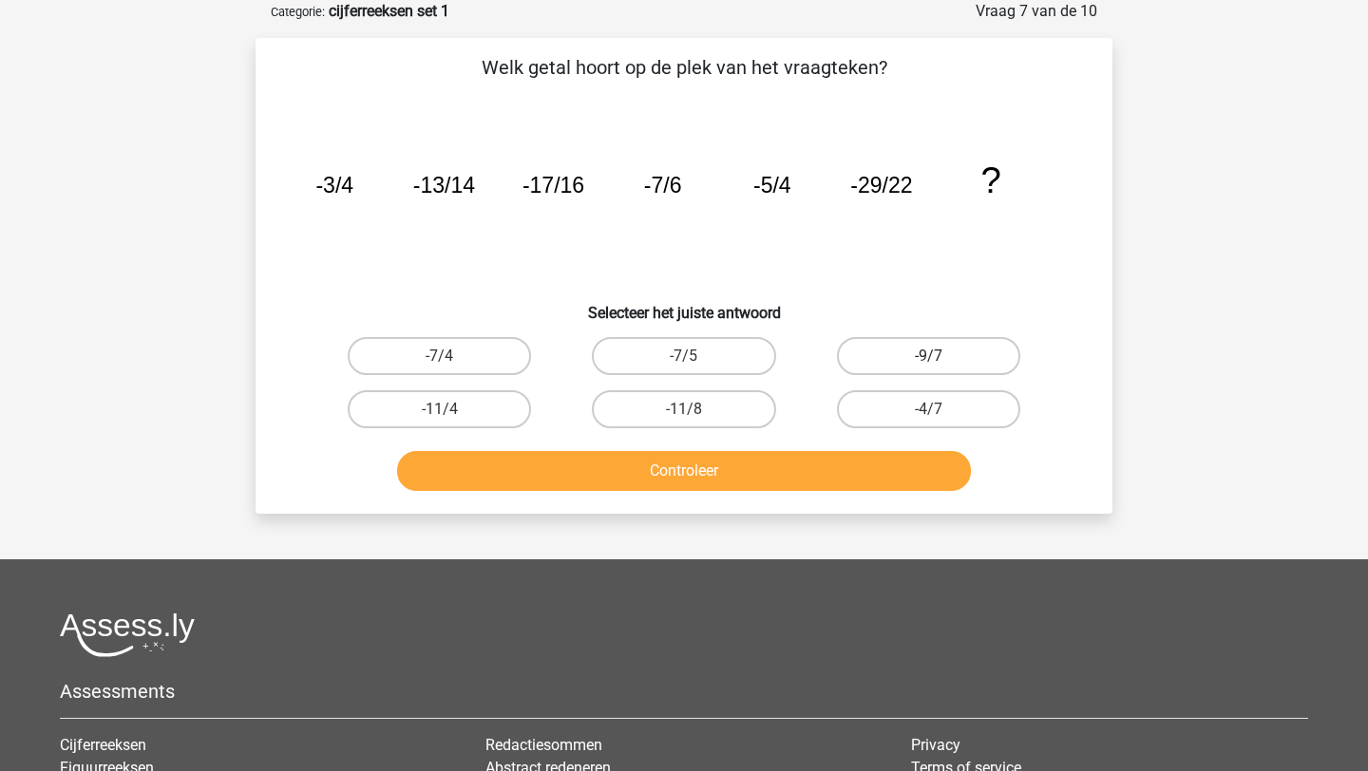
click at [947, 337] on label "-9/7" at bounding box center [928, 356] width 183 height 38
click at [940, 356] on input "-9/7" at bounding box center [934, 362] width 12 height 12
radio input "true"
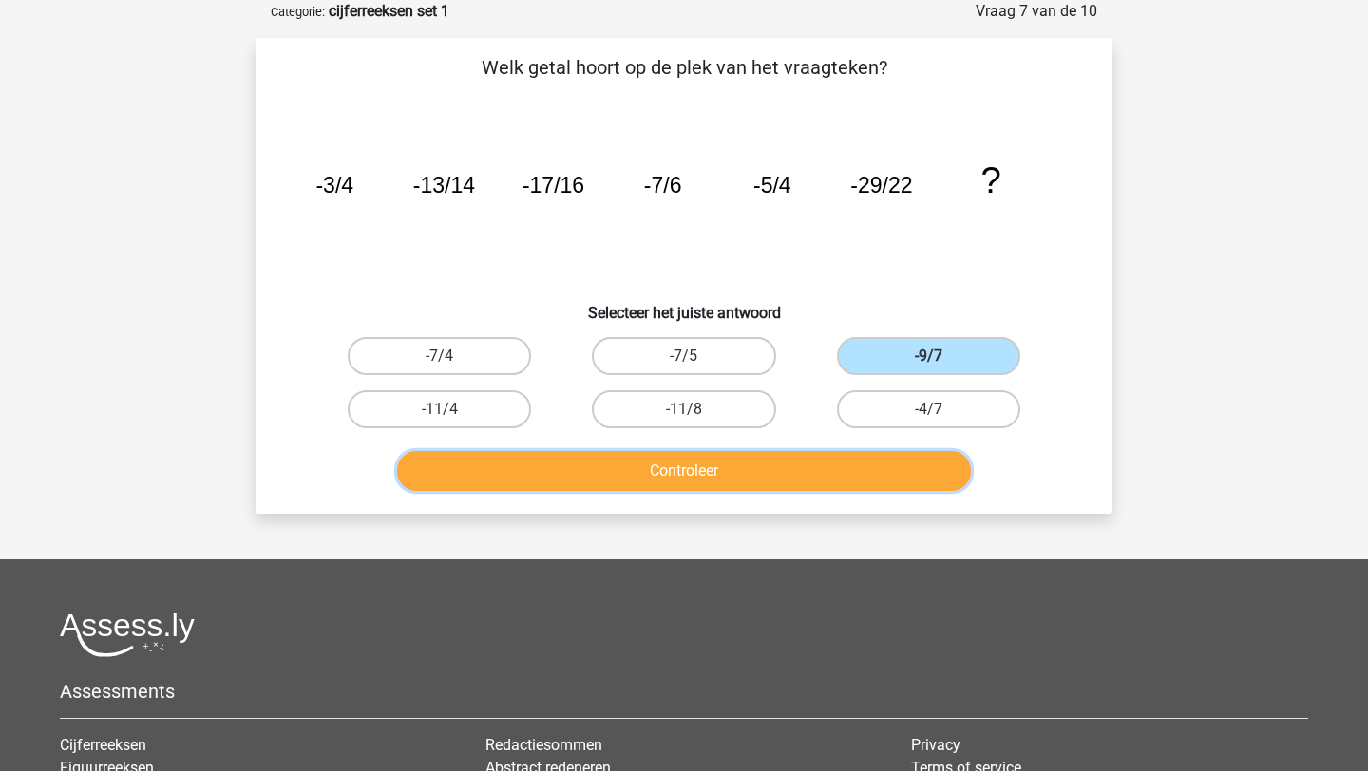
click at [871, 468] on button "Controleer" at bounding box center [684, 471] width 575 height 40
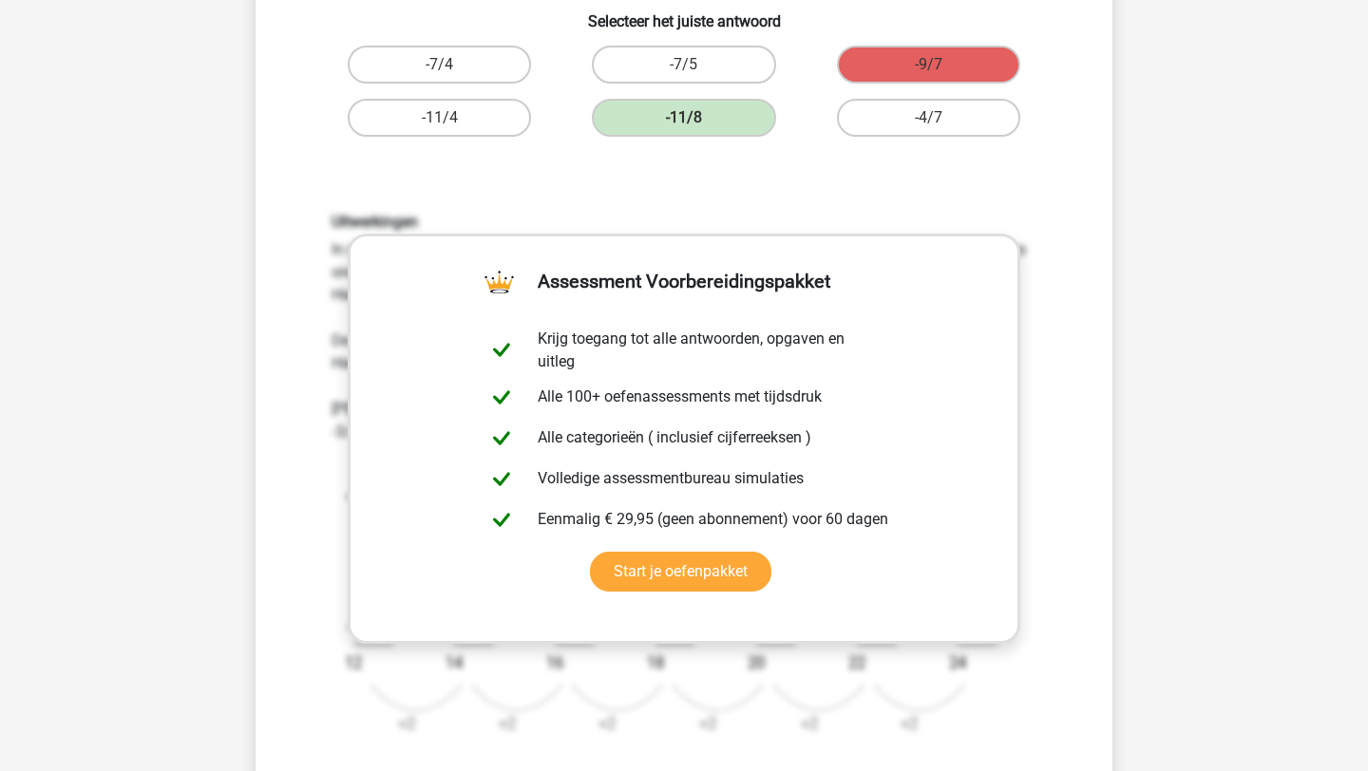
scroll to position [771, 0]
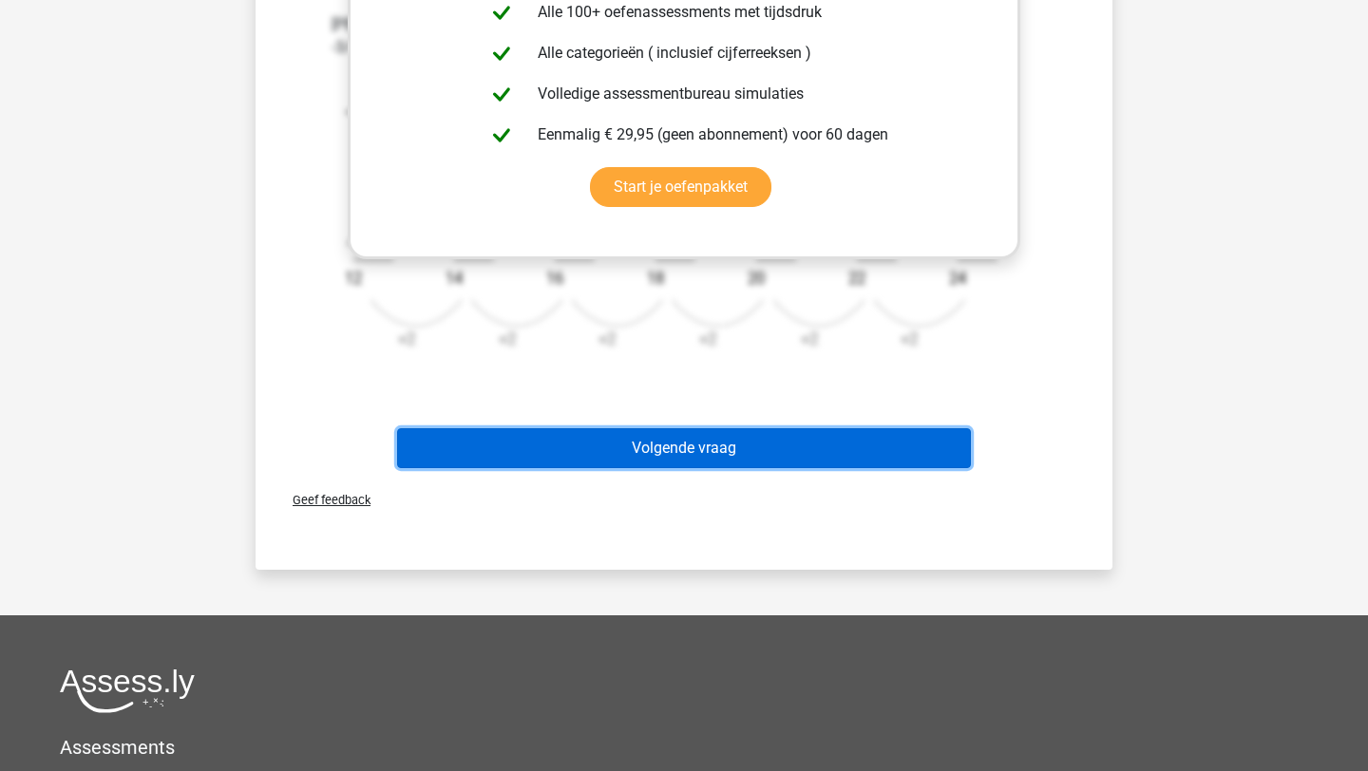
click at [869, 444] on button "Volgende vraag" at bounding box center [684, 448] width 575 height 40
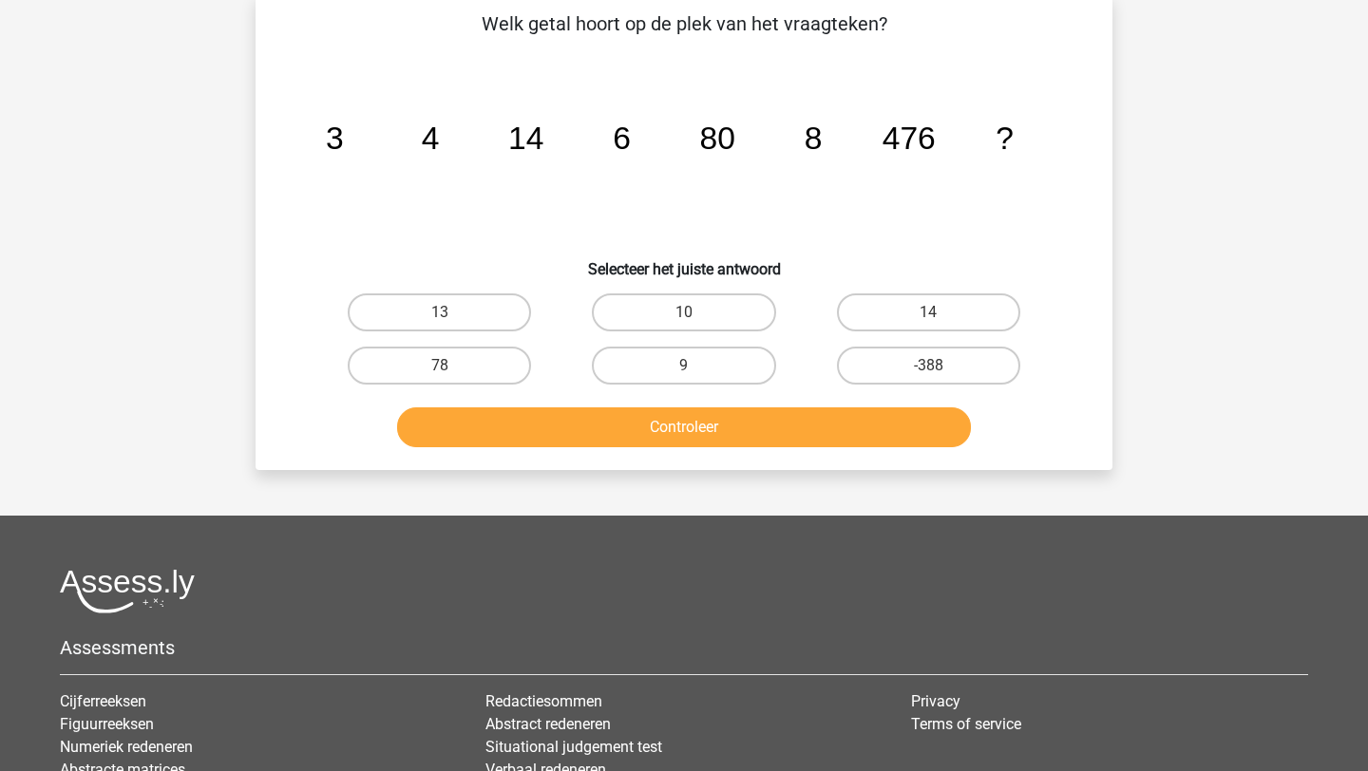
scroll to position [95, 0]
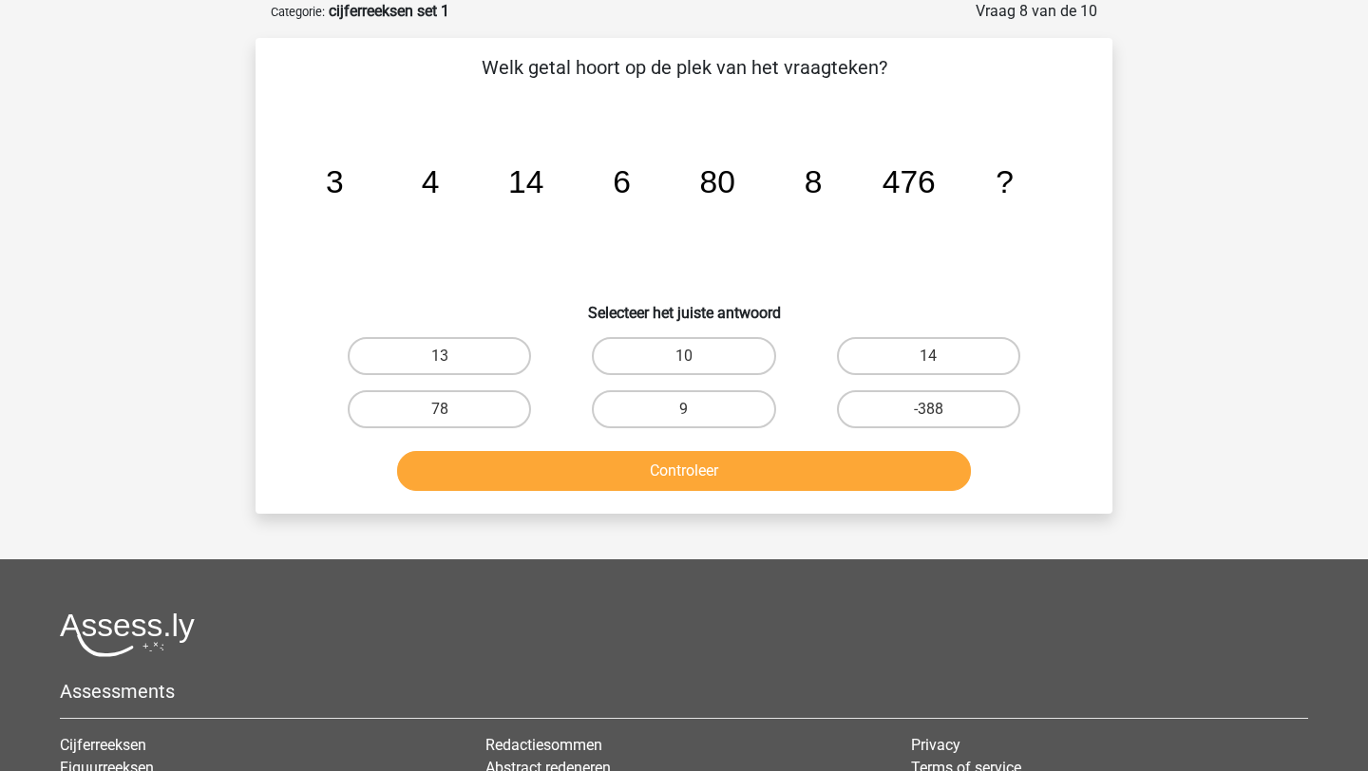
click at [860, 458] on button "Controleer" at bounding box center [684, 471] width 575 height 40
click at [320, 431] on div "78" at bounding box center [439, 409] width 244 height 53
click at [434, 403] on label "78" at bounding box center [439, 409] width 183 height 38
click at [440, 409] on input "78" at bounding box center [446, 415] width 12 height 12
radio input "true"
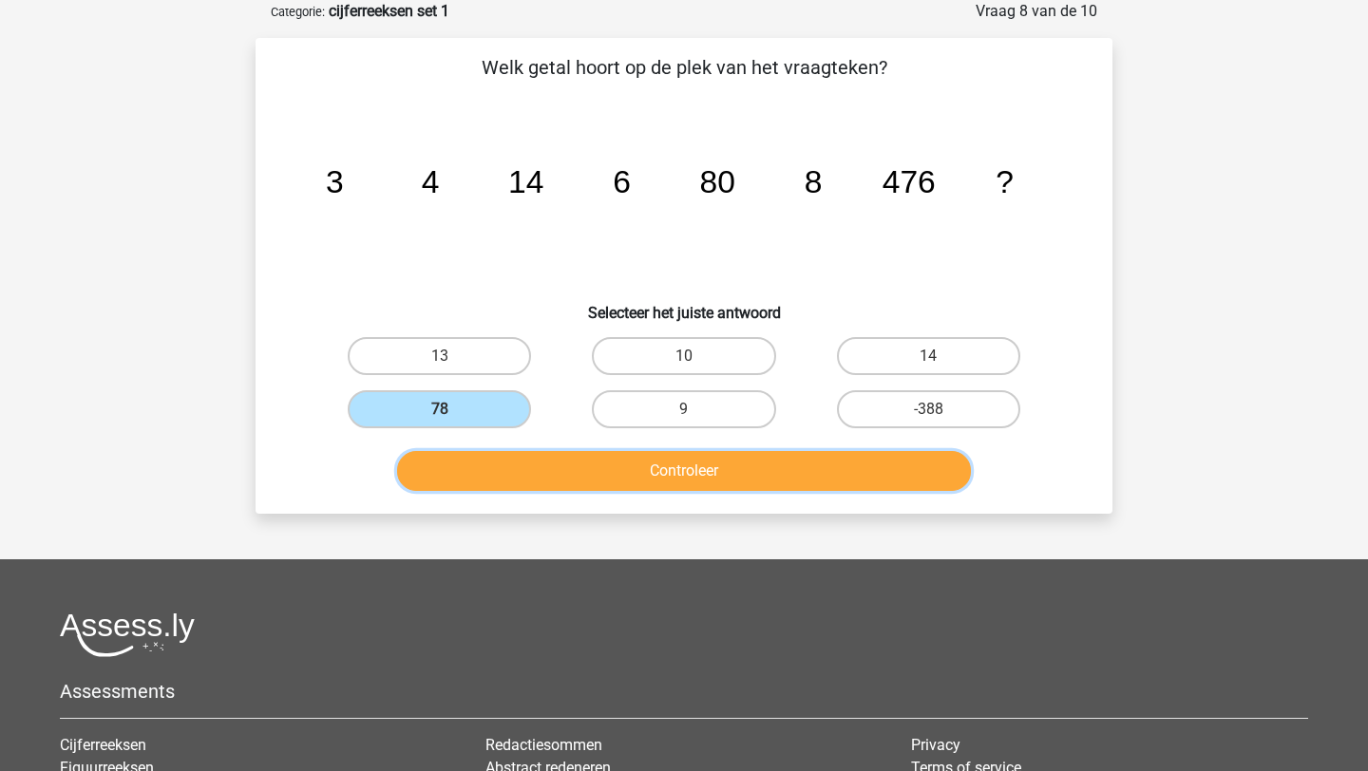
click at [507, 466] on button "Controleer" at bounding box center [684, 471] width 575 height 40
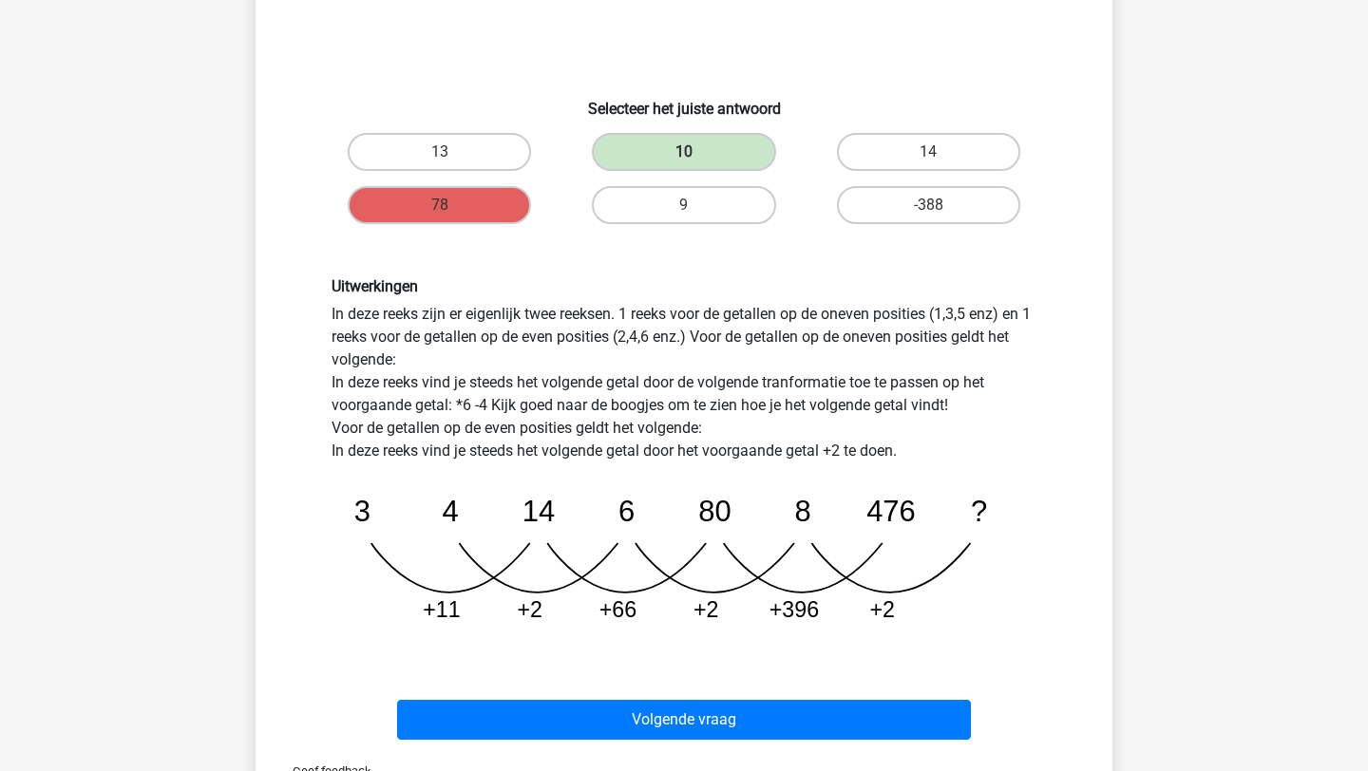
scroll to position [300, 0]
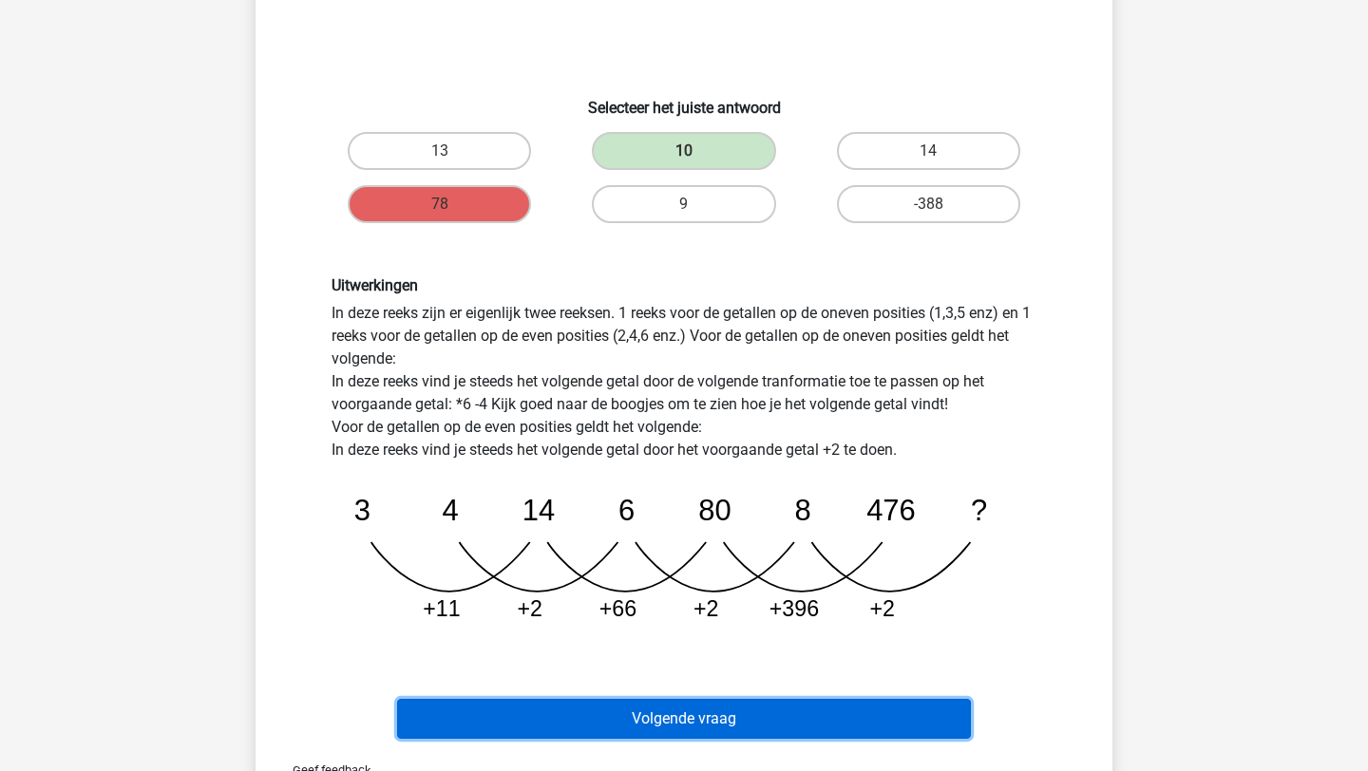
click at [589, 710] on button "Volgende vraag" at bounding box center [684, 719] width 575 height 40
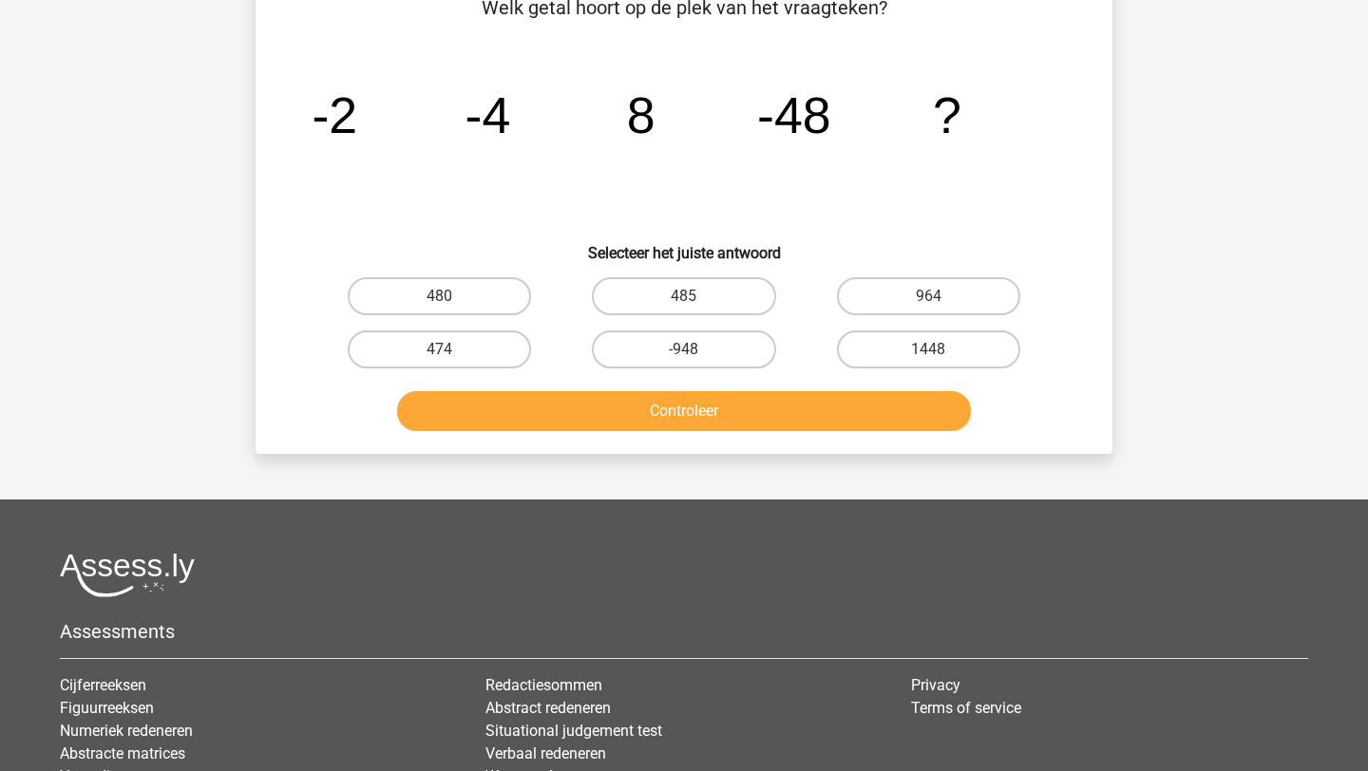
scroll to position [95, 0]
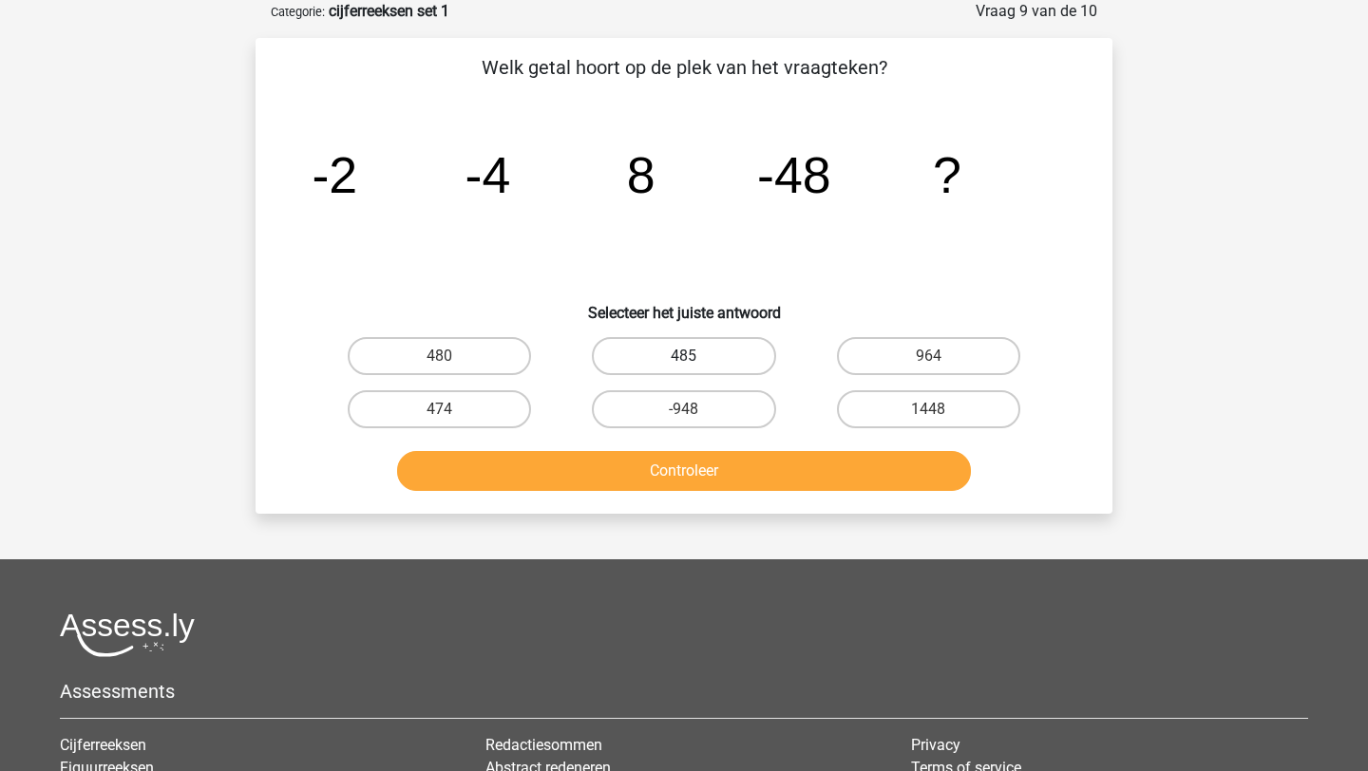
click at [712, 359] on label "485" at bounding box center [683, 356] width 183 height 38
click at [696, 359] on input "485" at bounding box center [690, 362] width 12 height 12
radio input "true"
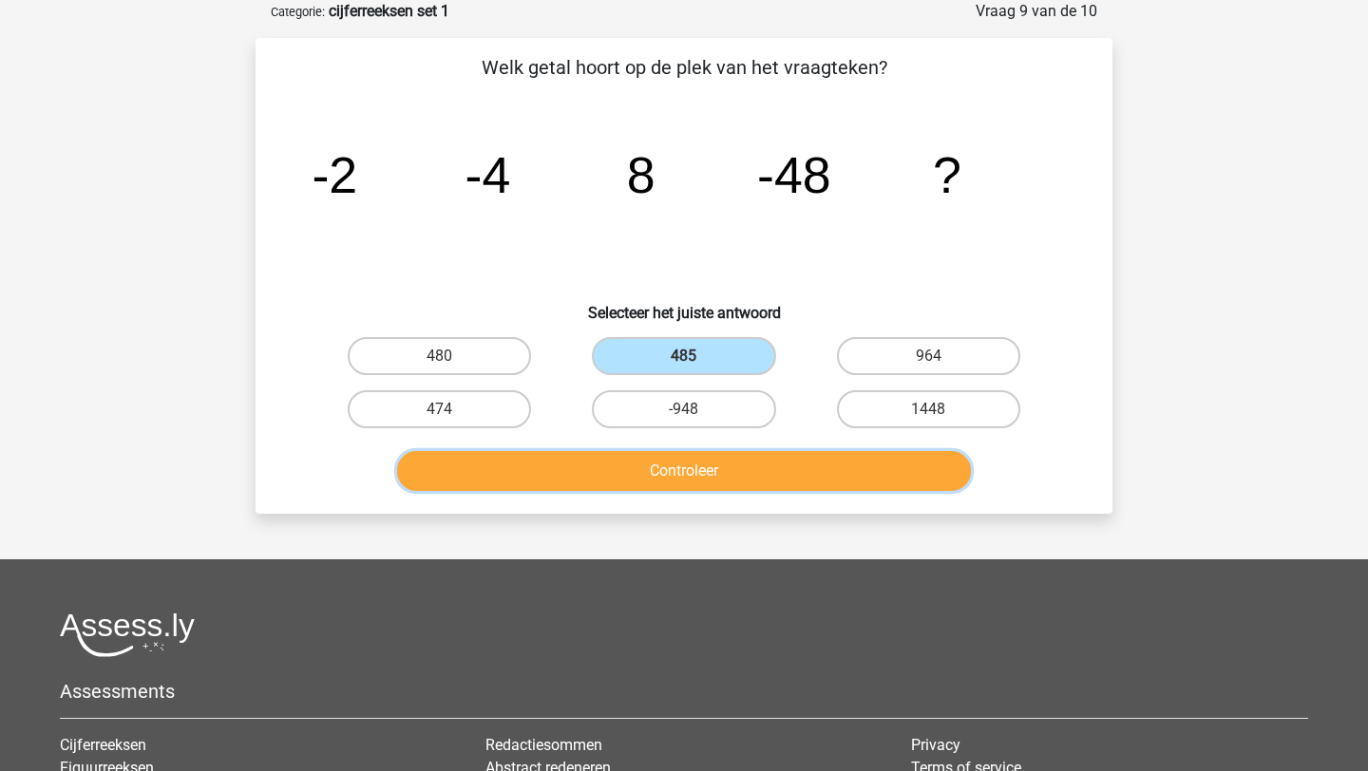
click at [684, 482] on button "Controleer" at bounding box center [684, 471] width 575 height 40
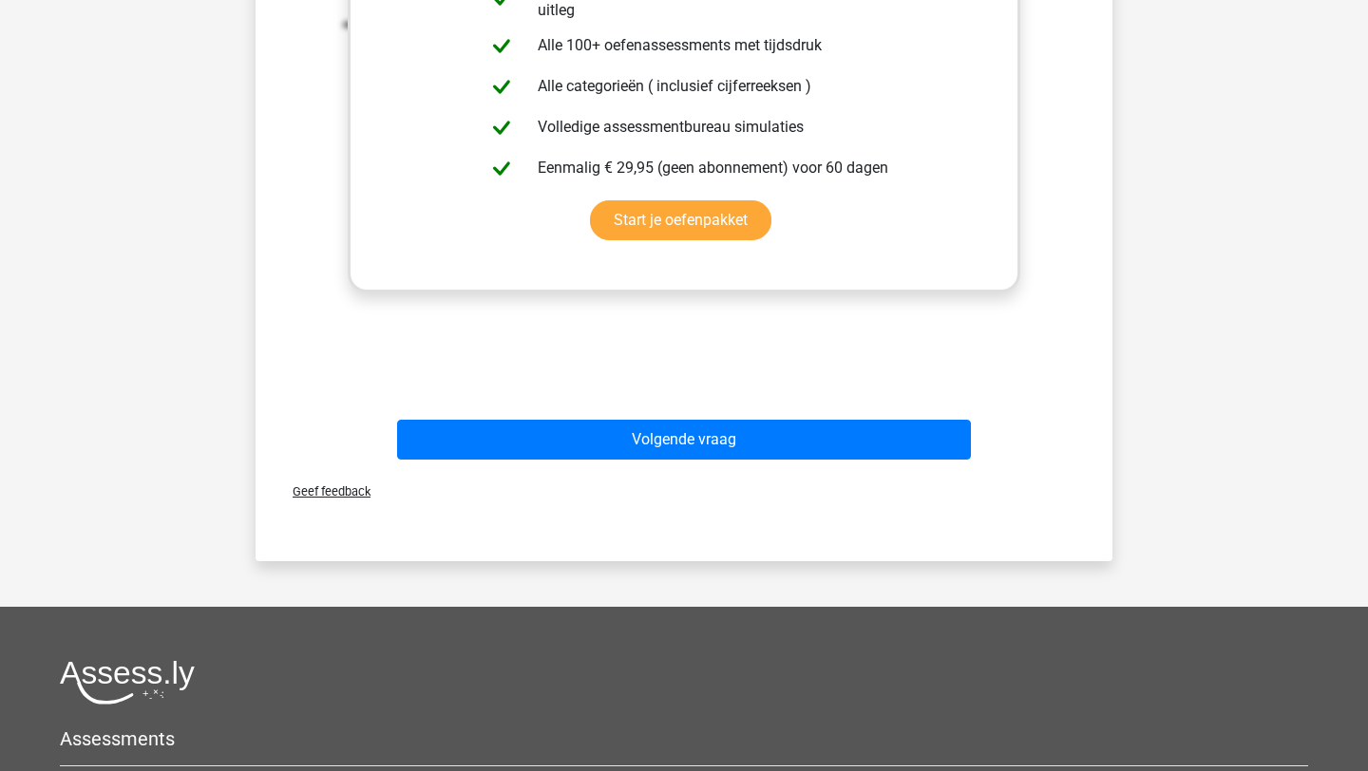
scroll to position [1075, 0]
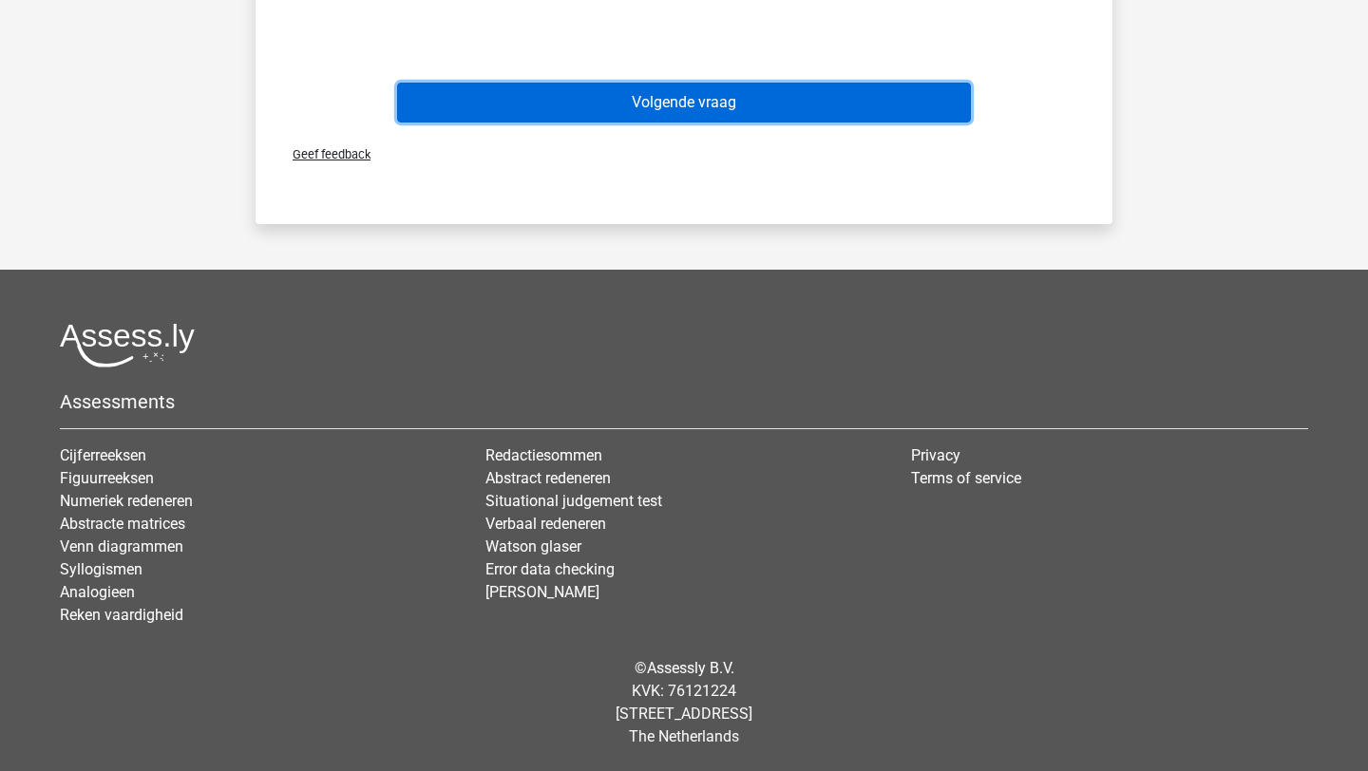
click at [829, 99] on button "Volgende vraag" at bounding box center [684, 103] width 575 height 40
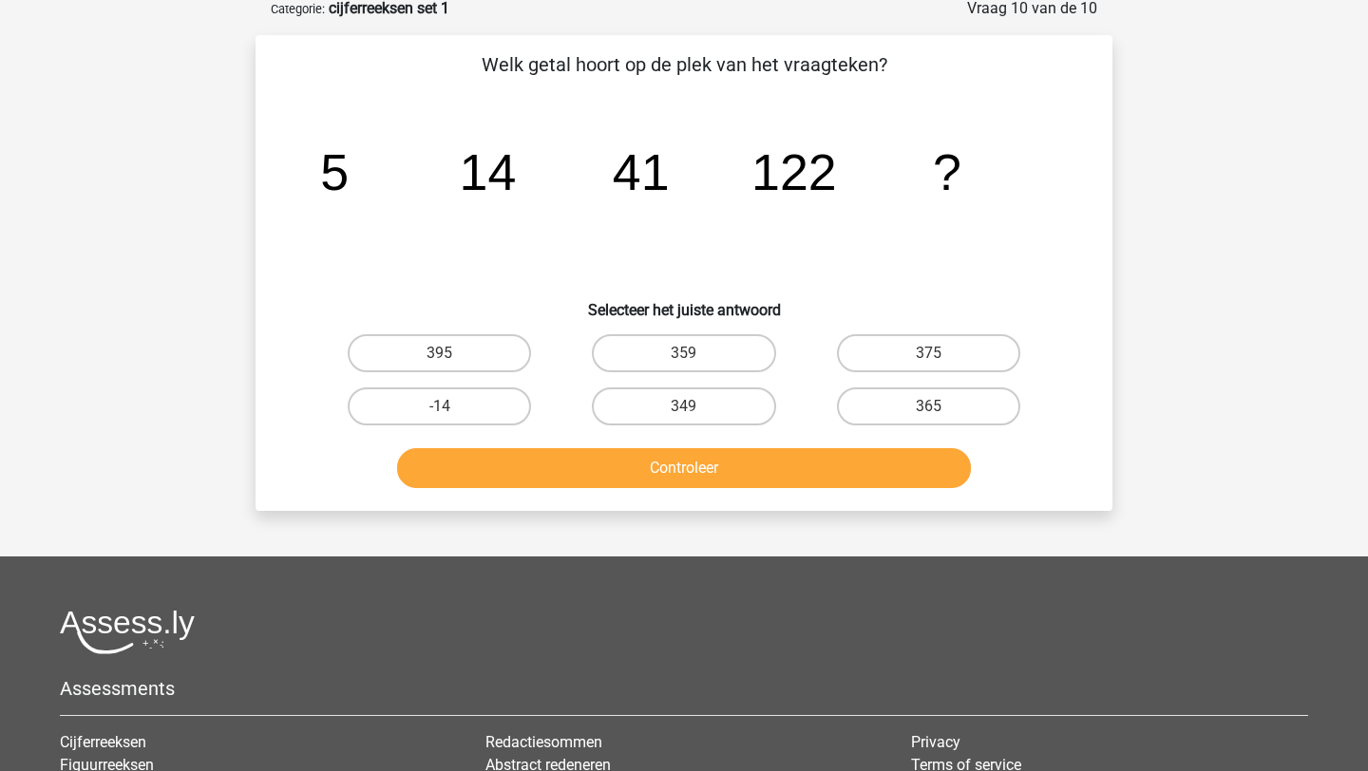
scroll to position [95, 0]
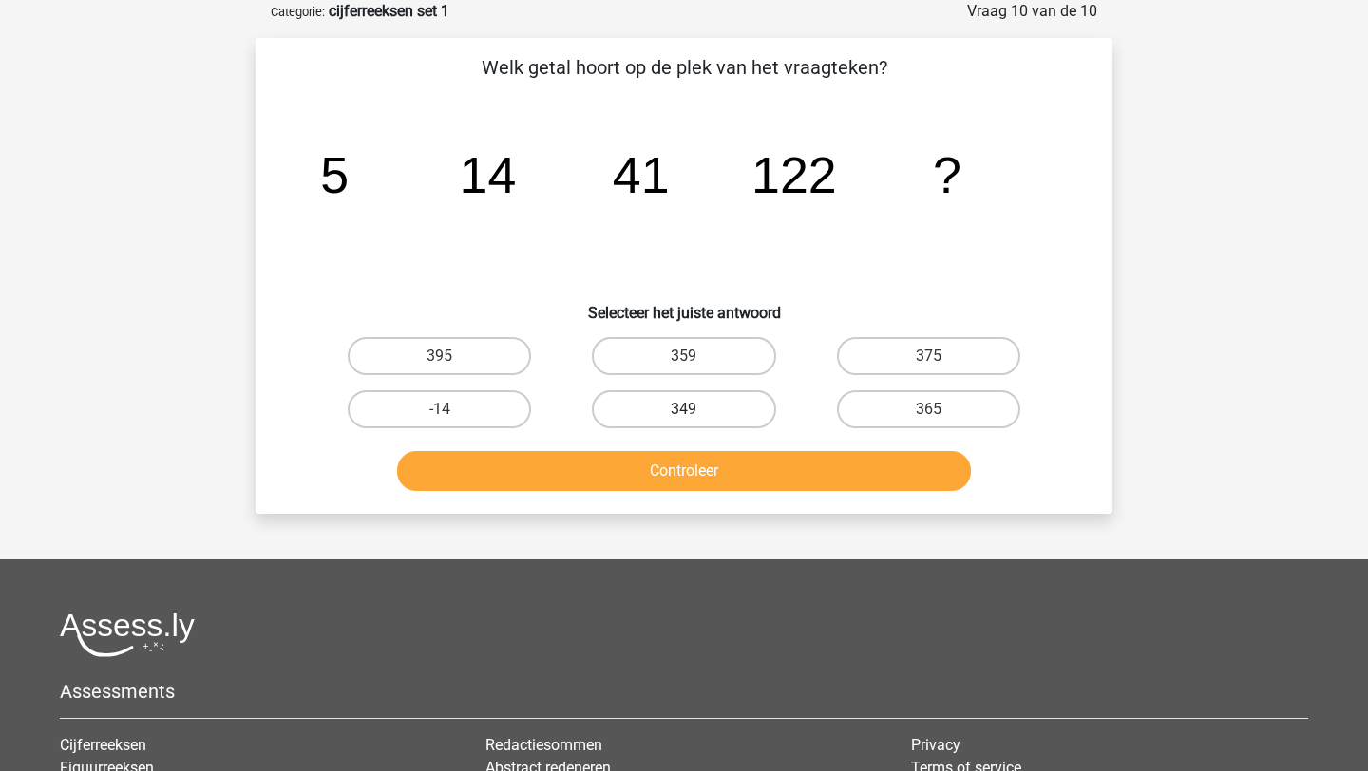
click at [731, 401] on label "349" at bounding box center [683, 409] width 183 height 38
click at [696, 409] on input "349" at bounding box center [690, 415] width 12 height 12
radio input "true"
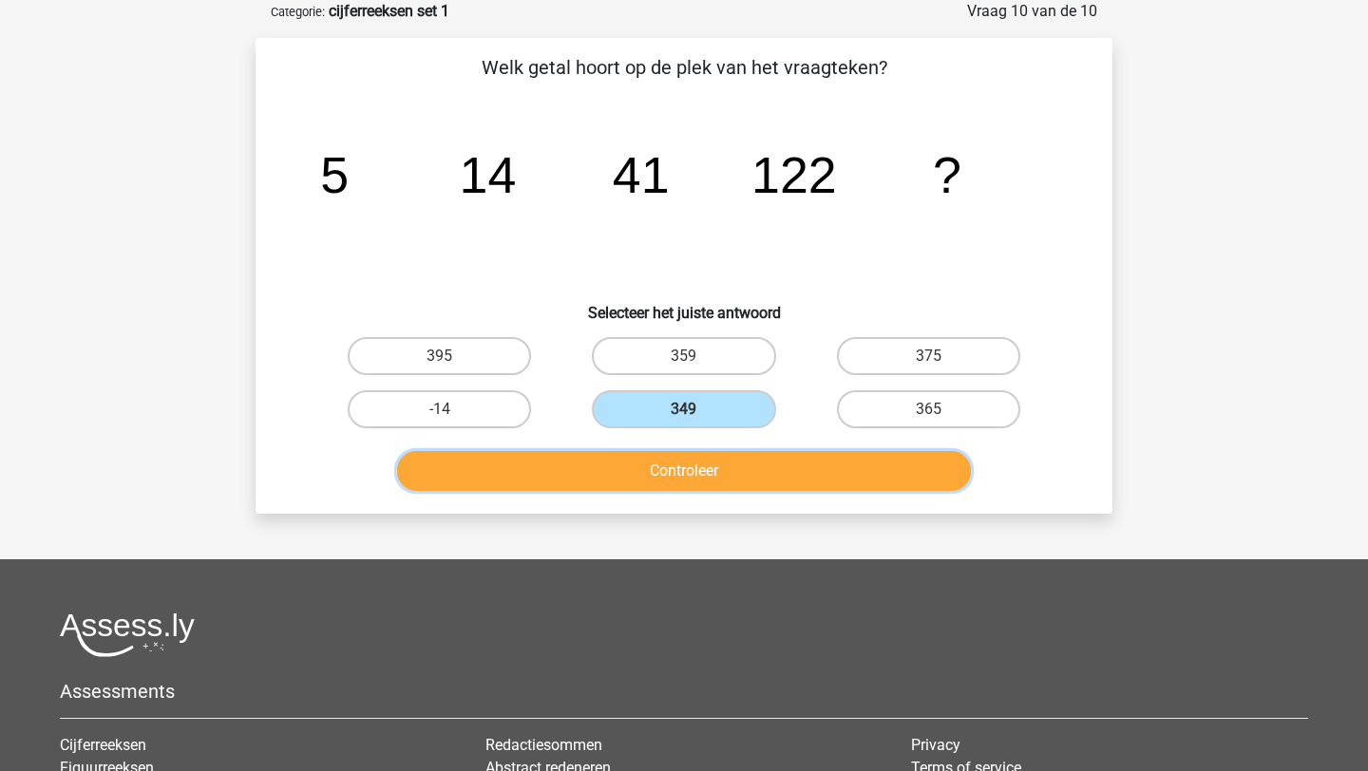
click at [722, 472] on button "Controleer" at bounding box center [684, 471] width 575 height 40
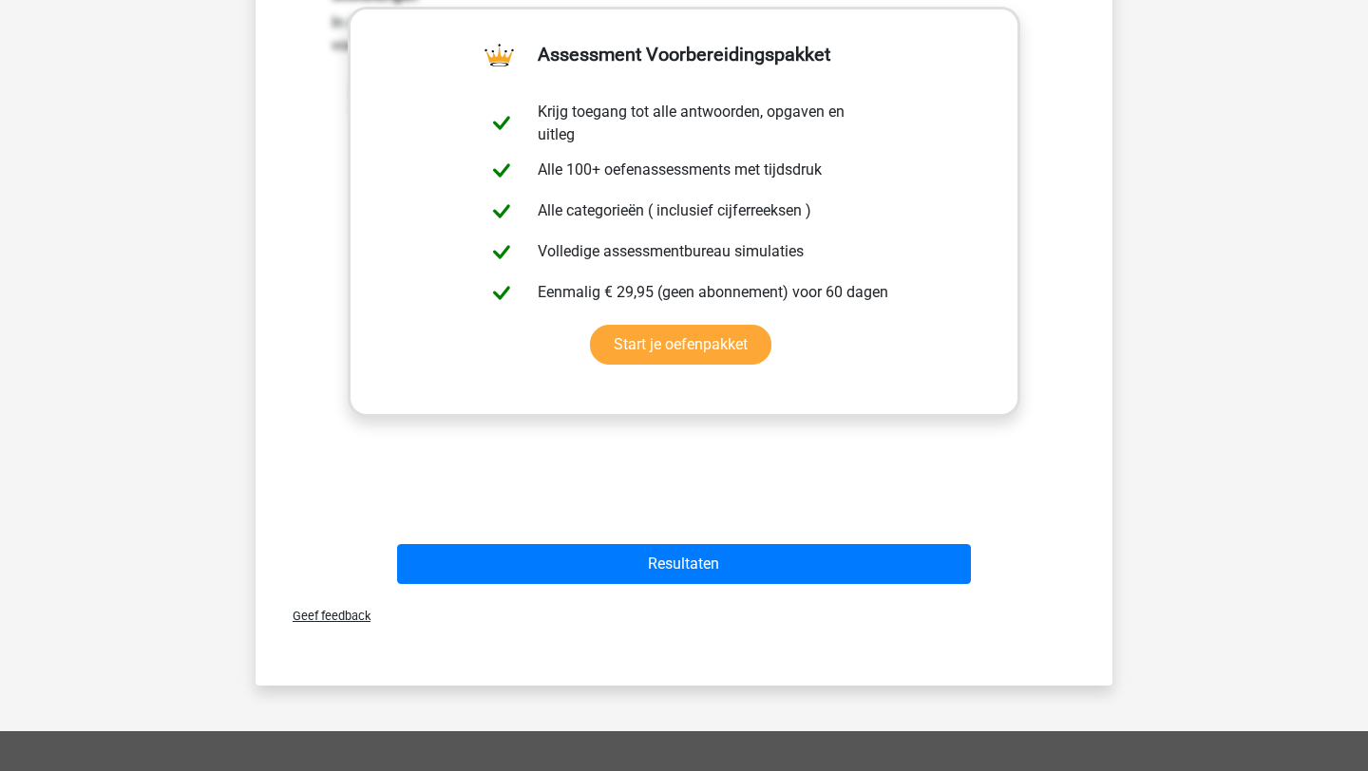
scroll to position [659, 0]
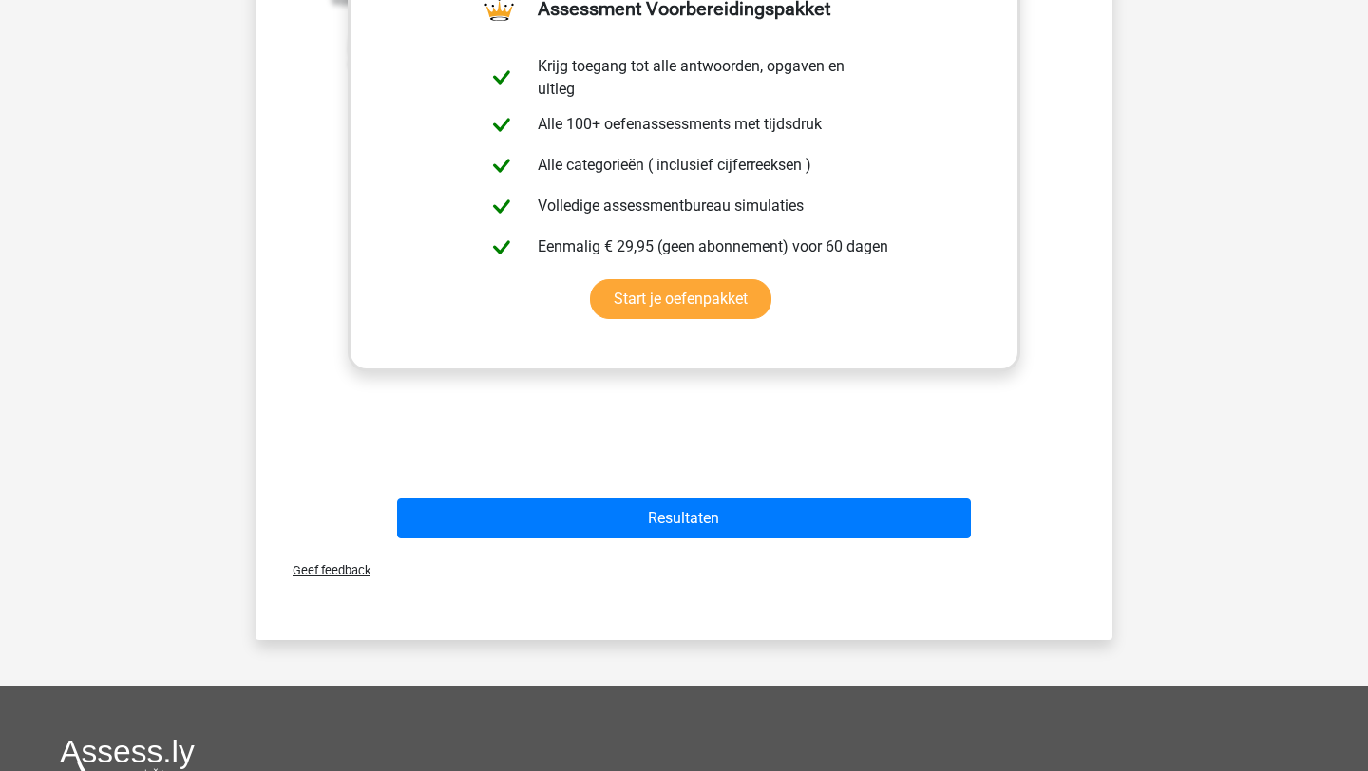
click at [725, 495] on div "Resultaten" at bounding box center [684, 514] width 796 height 63
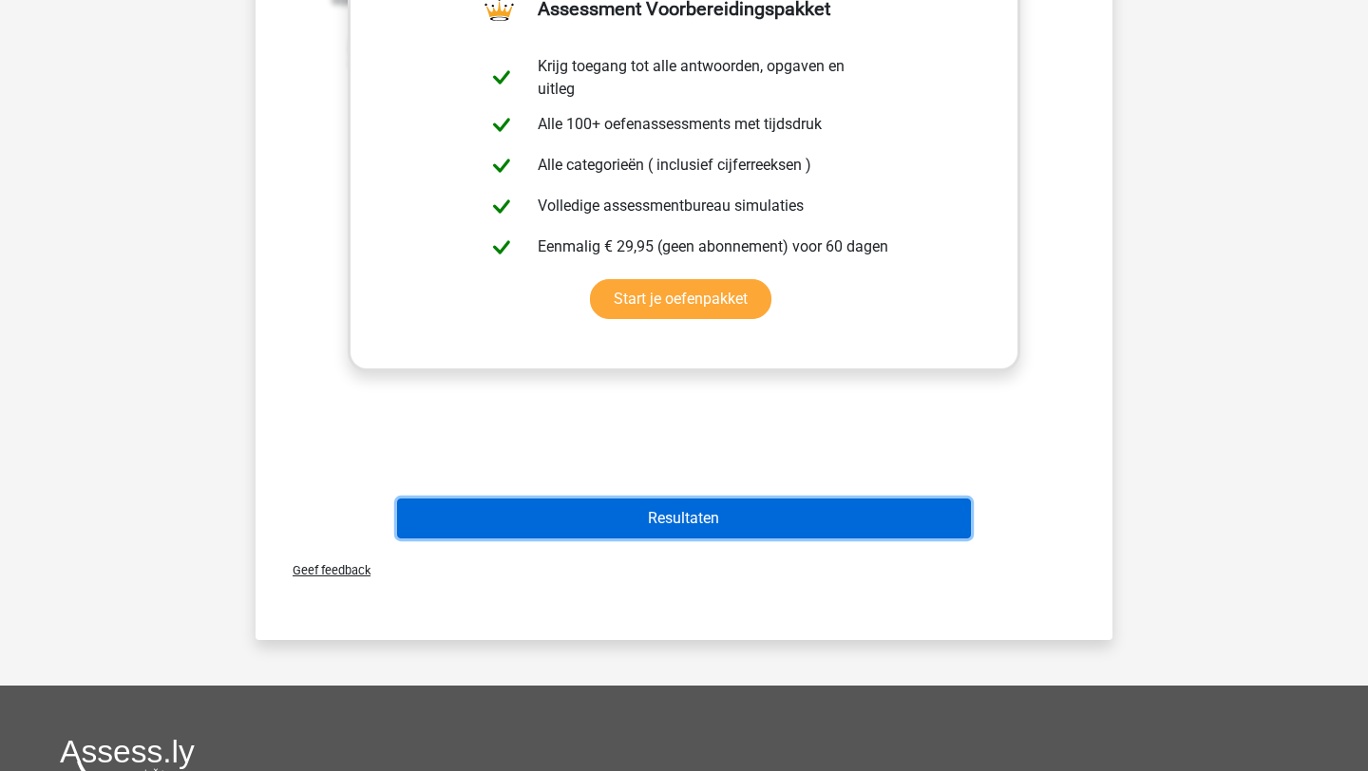
click at [725, 507] on button "Resultaten" at bounding box center [684, 519] width 575 height 40
